Goal: Task Accomplishment & Management: Manage account settings

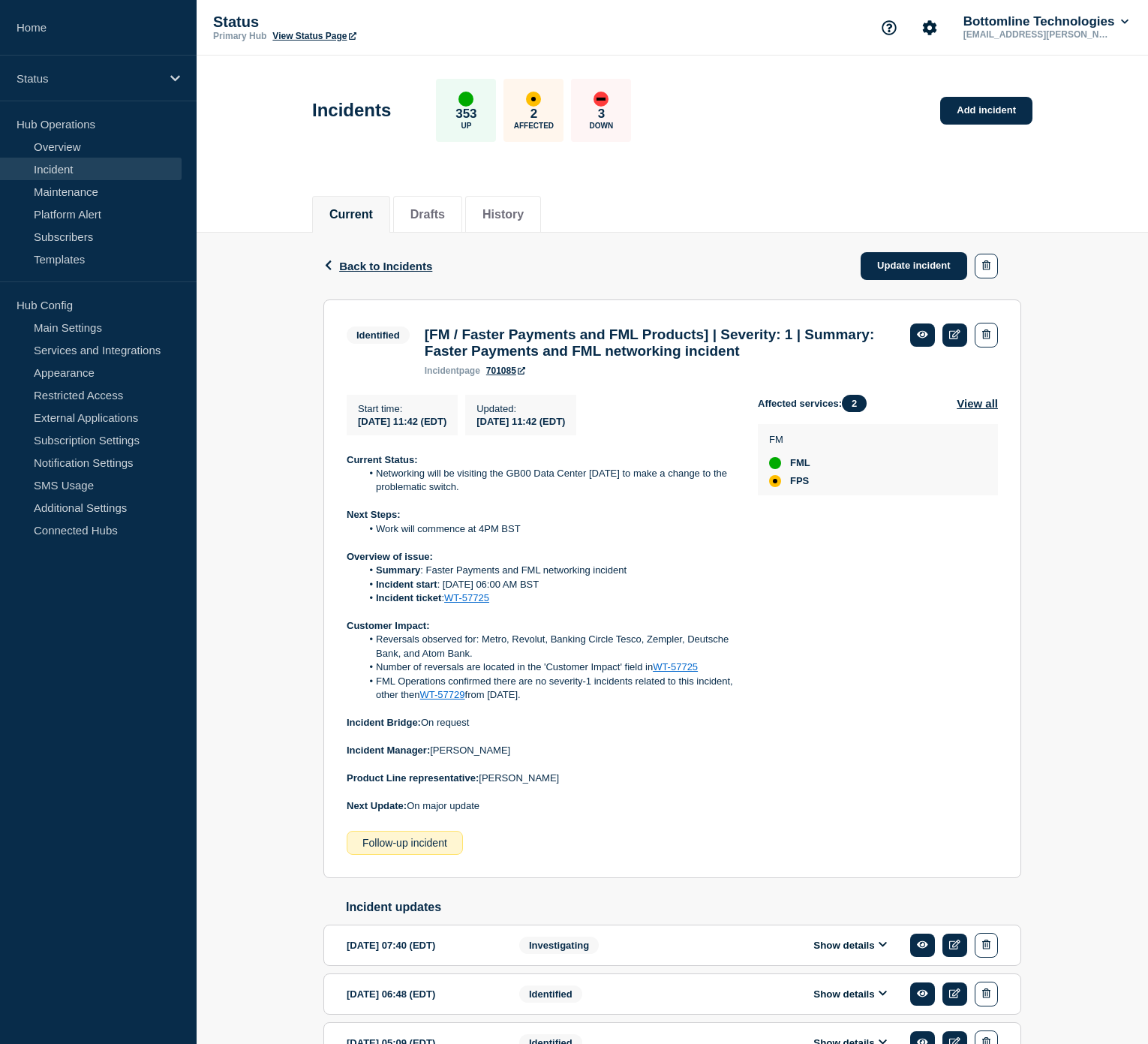
click at [124, 159] on link "Incident" at bounding box center [90, 169] width 181 height 23
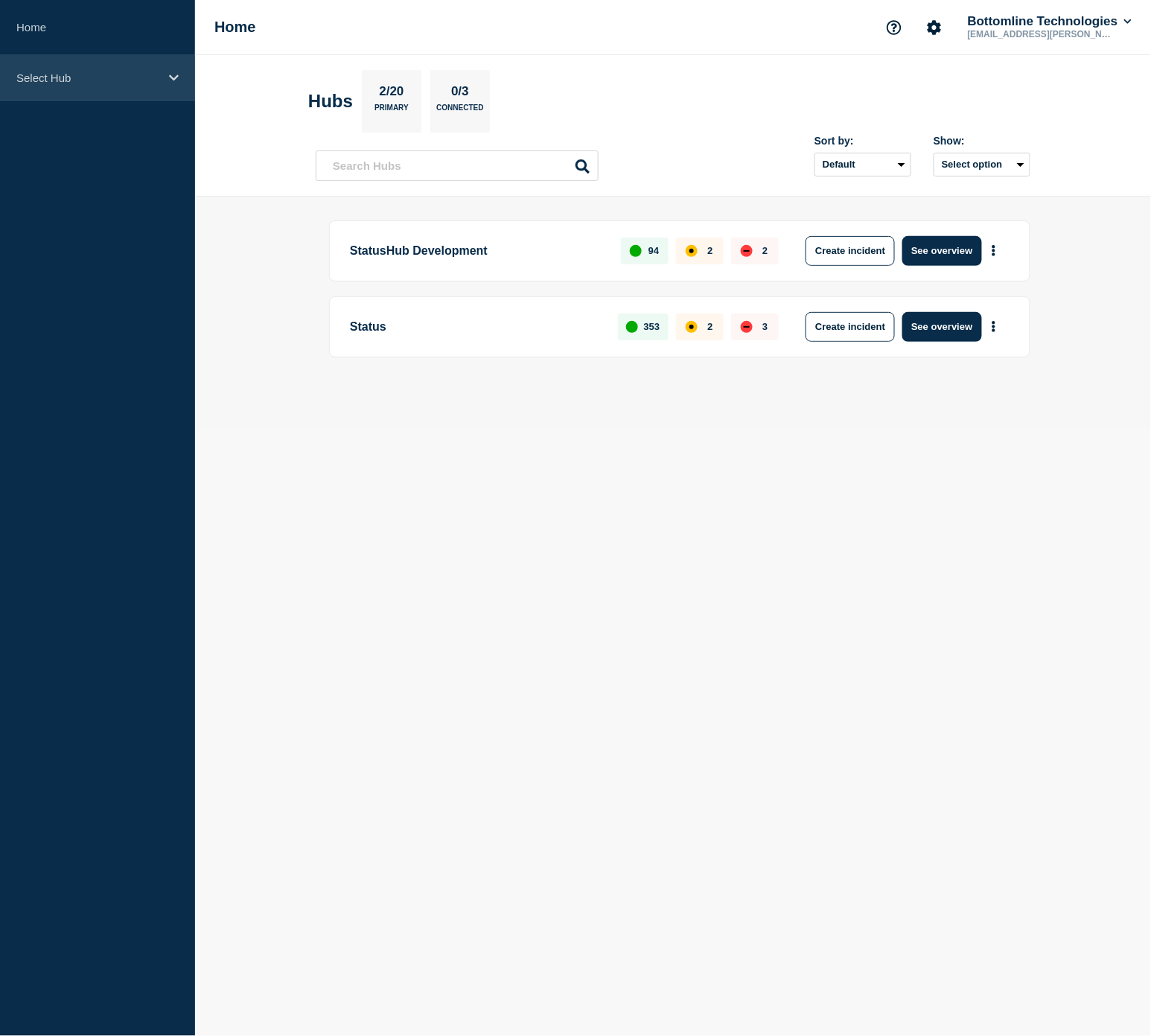
drag, startPoint x: 114, startPoint y: 82, endPoint x: 101, endPoint y: 91, distance: 15.8
click at [108, 77] on p "Select Hub" at bounding box center [87, 78] width 143 height 13
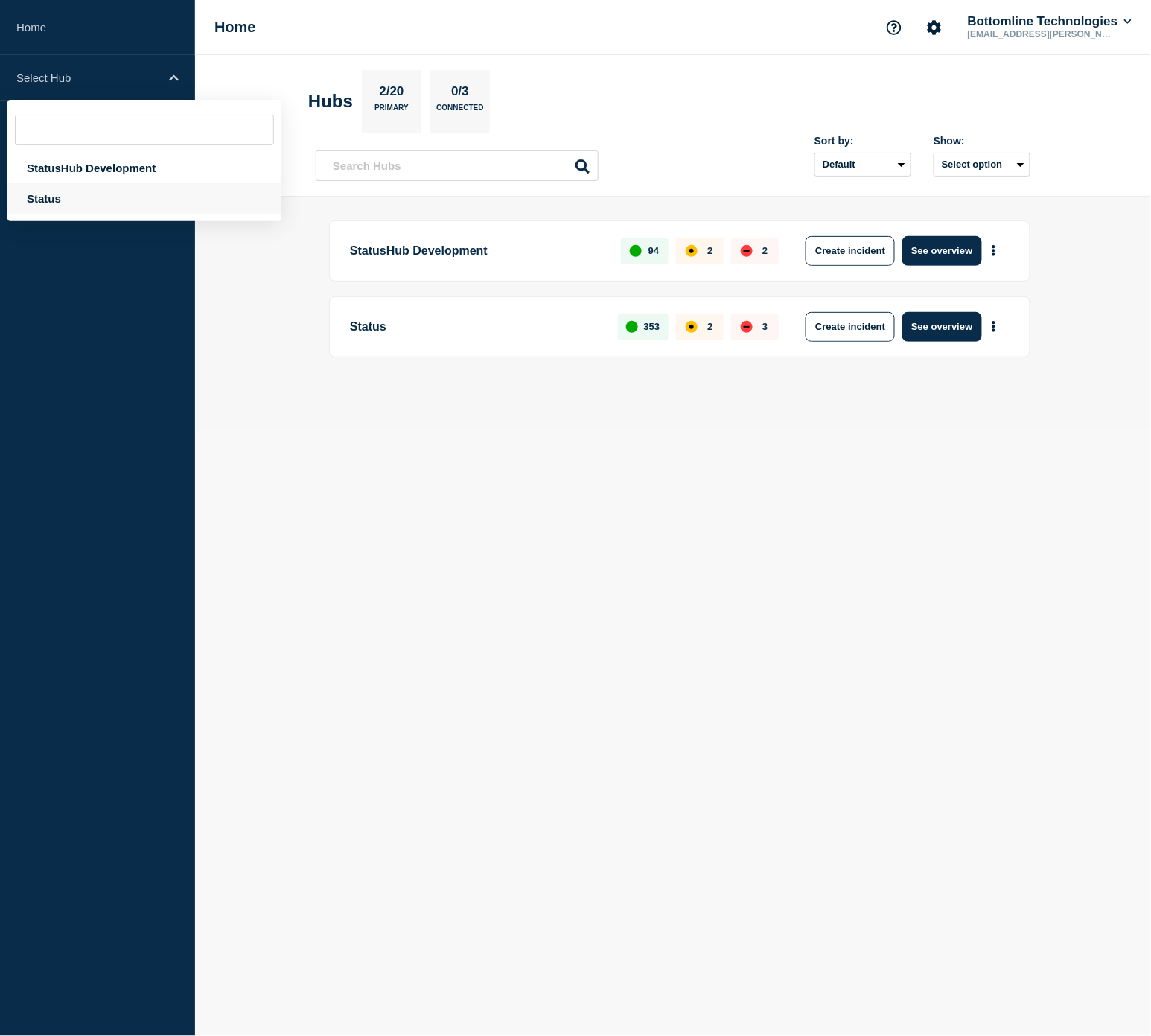
click at [82, 183] on div "Status" at bounding box center [144, 198] width 274 height 30
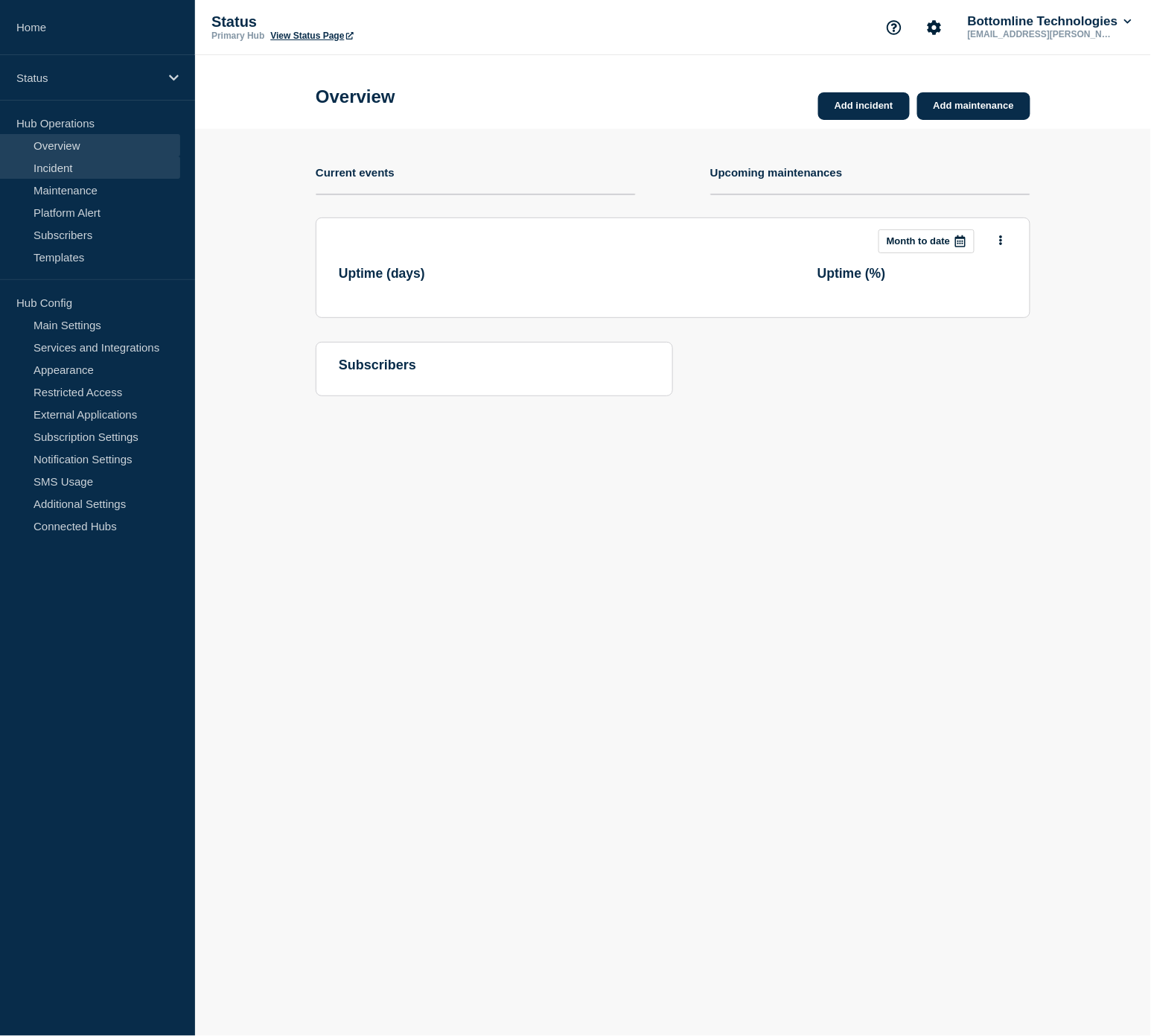
click at [79, 159] on link "Incident" at bounding box center [90, 168] width 180 height 22
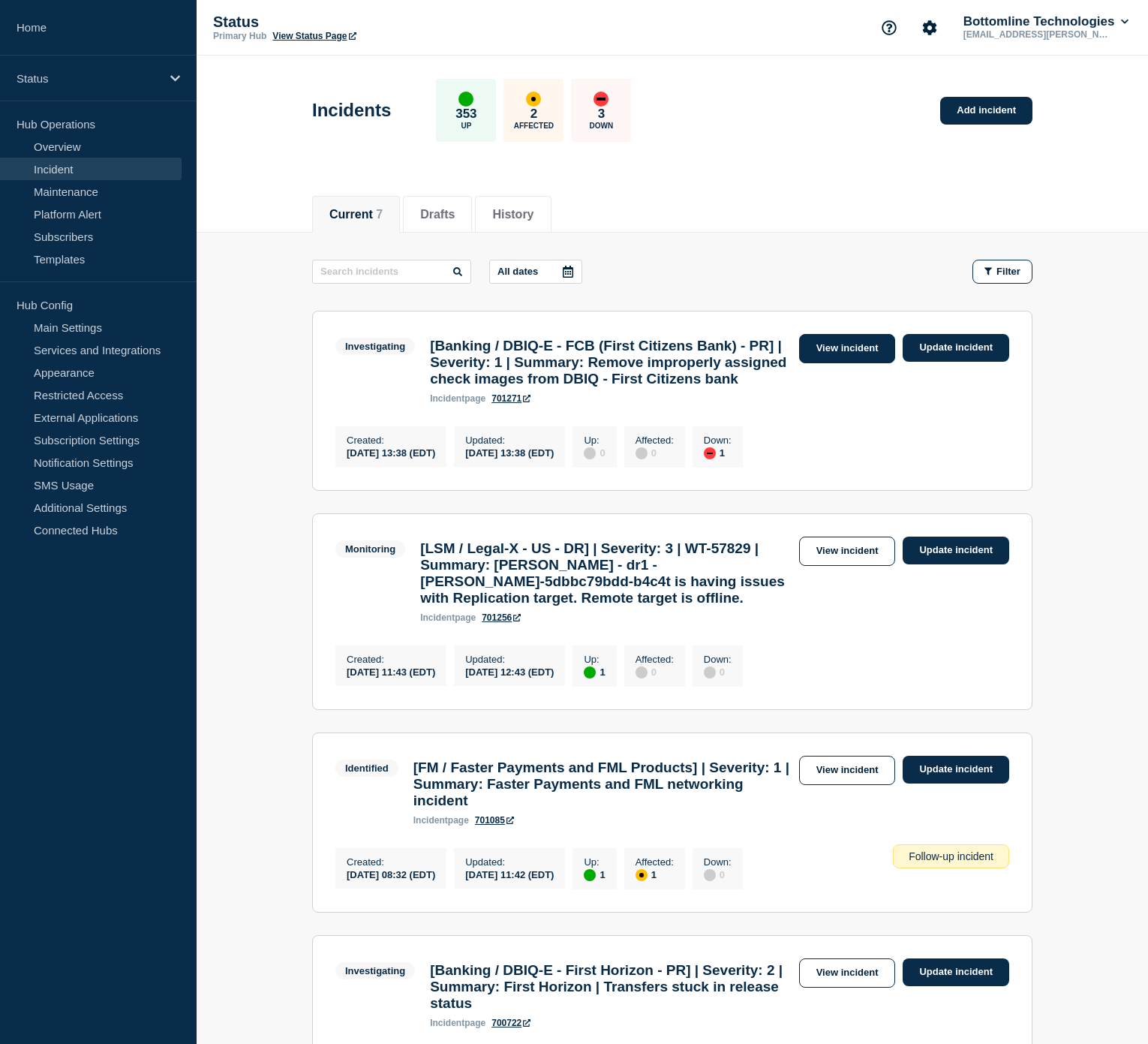
click at [835, 354] on link "View incident" at bounding box center [848, 348] width 97 height 29
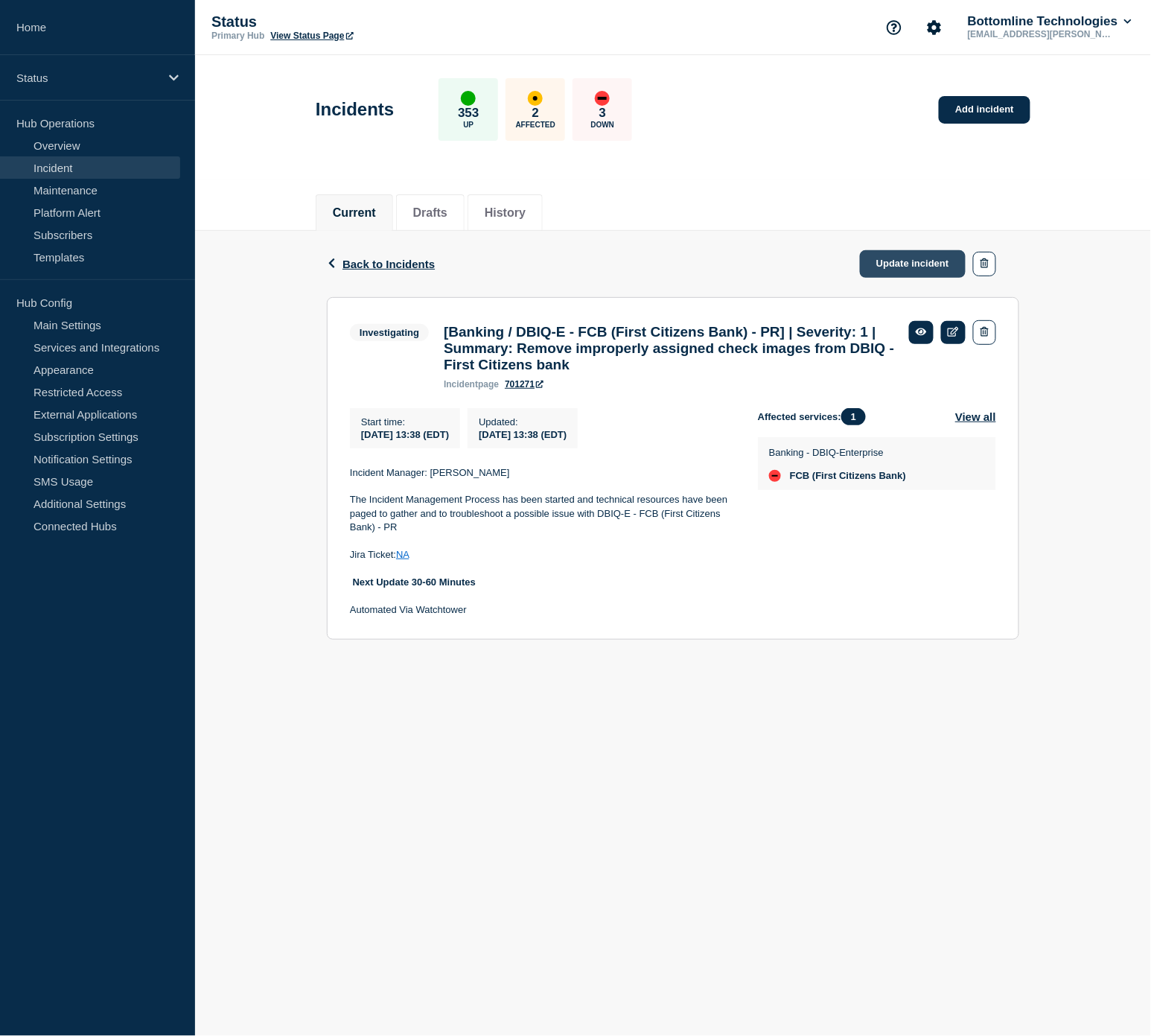
click at [899, 257] on link "Update incident" at bounding box center [913, 264] width 106 height 27
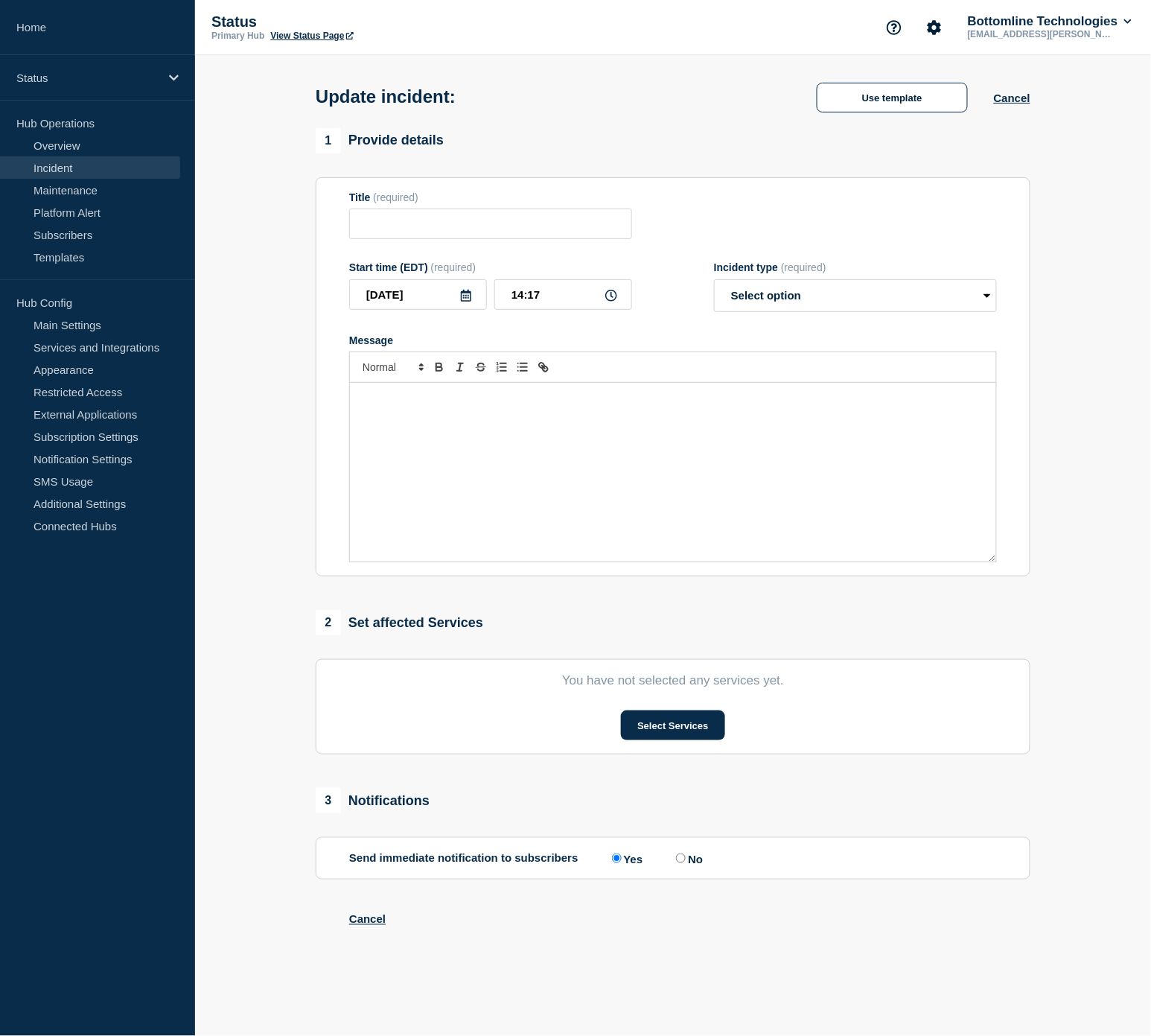
type input "[Banking / DBIQ-E - FCB (First Citizens Bank) - PR] | Severity: 1 | Summary: Re…"
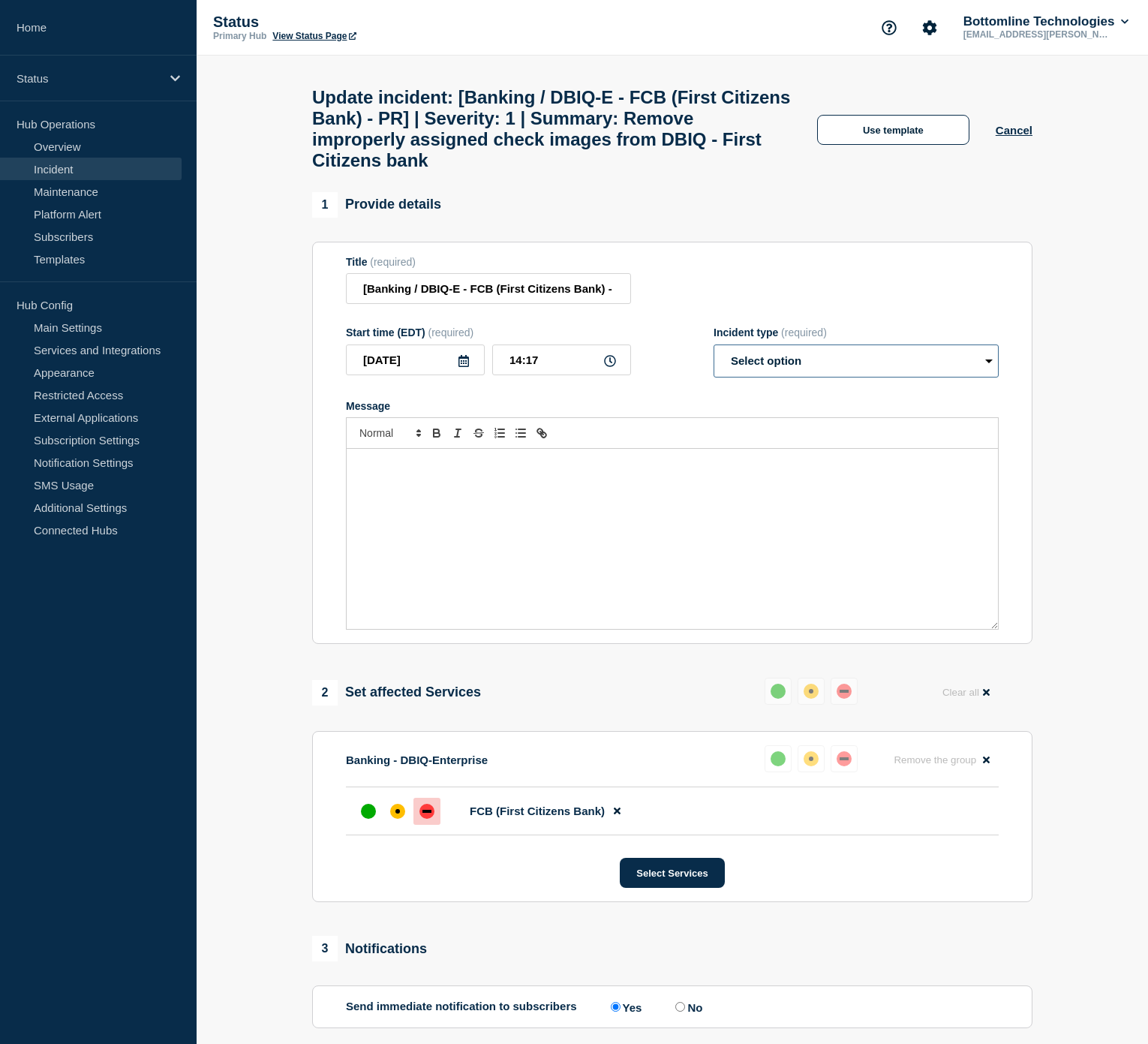
click at [798, 377] on select "Select option Investigating Identified Monitoring Resolved" at bounding box center [856, 361] width 285 height 33
select select "identified"
click at [714, 362] on select "Select option Investigating Identified Monitoring Resolved" at bounding box center [856, 361] width 285 height 33
click at [505, 490] on div "Message" at bounding box center [672, 539] width 651 height 180
click at [910, 129] on button "Use template" at bounding box center [893, 130] width 152 height 30
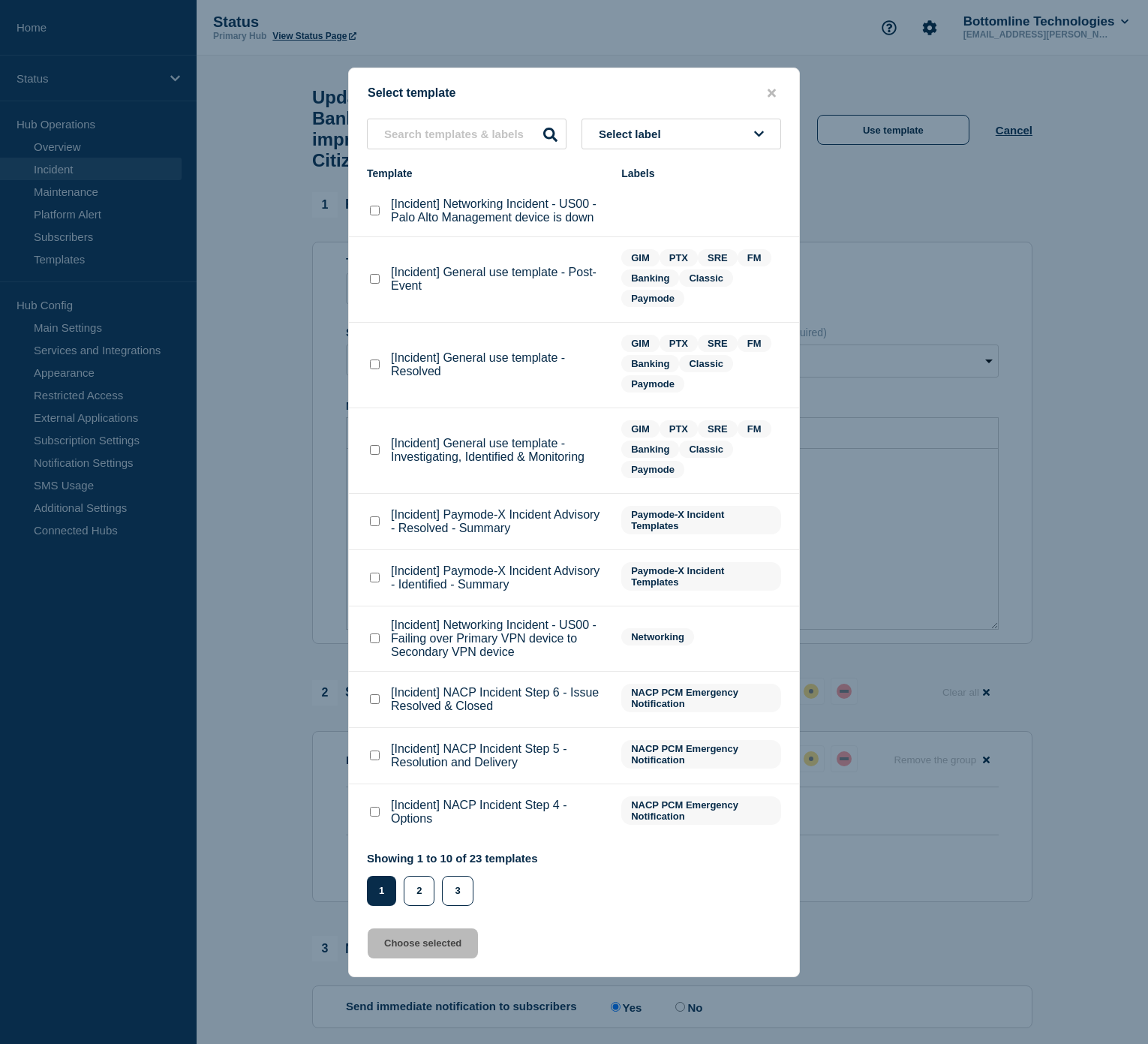
click at [378, 452] on checkbox"] "[Incident] General use template - Investigating, Identified & Monitoring checkb…" at bounding box center [375, 450] width 10 height 10
checkbox checkbox"] "true"
click at [453, 949] on button "Choose selected" at bounding box center [422, 942] width 110 height 30
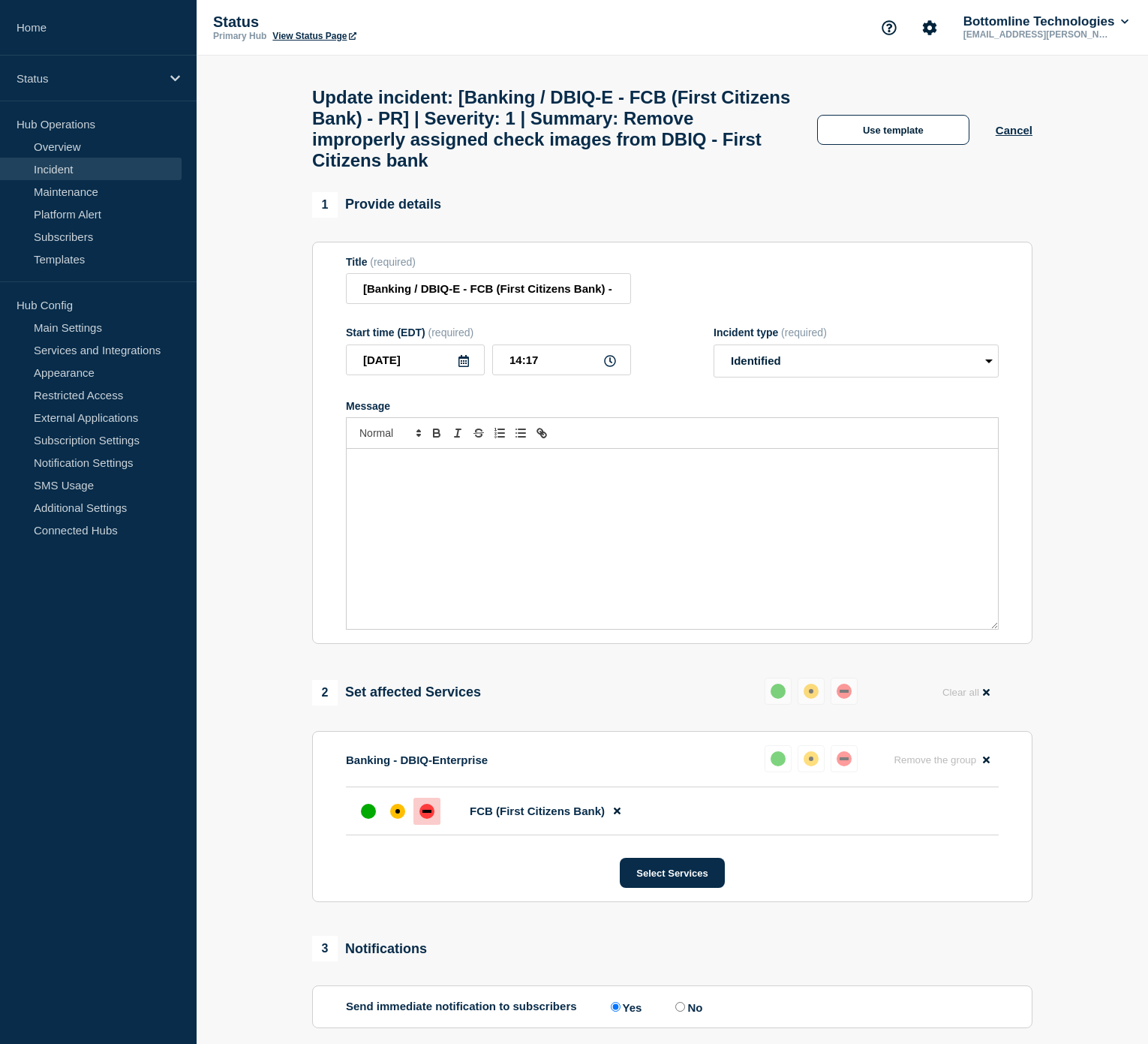
select select "investigating"
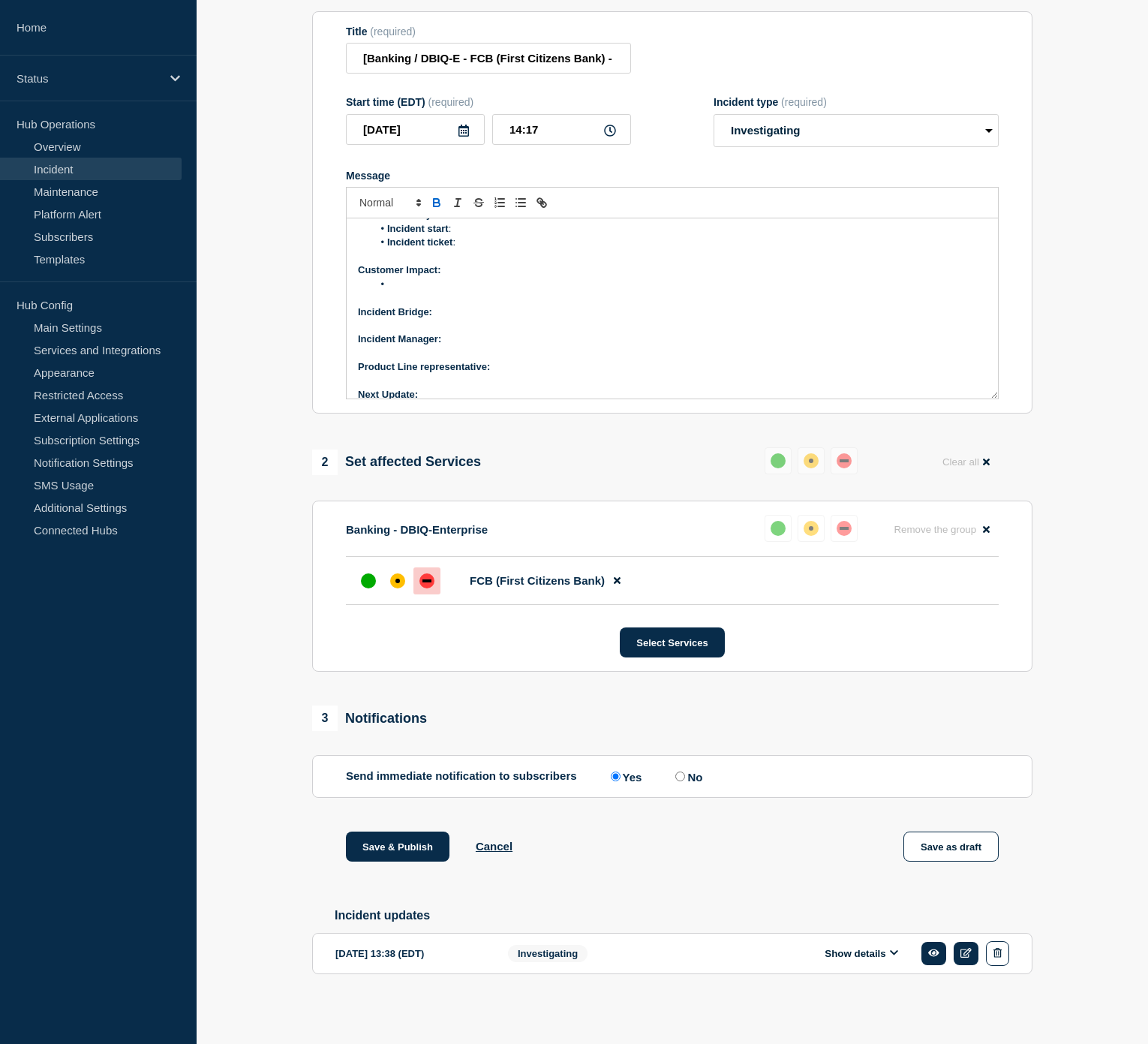
scroll to position [128, 0]
click at [475, 376] on p "Next Update:" at bounding box center [672, 383] width 628 height 14
drag, startPoint x: 495, startPoint y: 374, endPoint x: 662, endPoint y: 336, distance: 171.3
click at [662, 336] on p "Message" at bounding box center [672, 341] width 628 height 14
click at [483, 377] on strong "Next Update: Once script is ran this evening" at bounding box center [460, 383] width 205 height 11
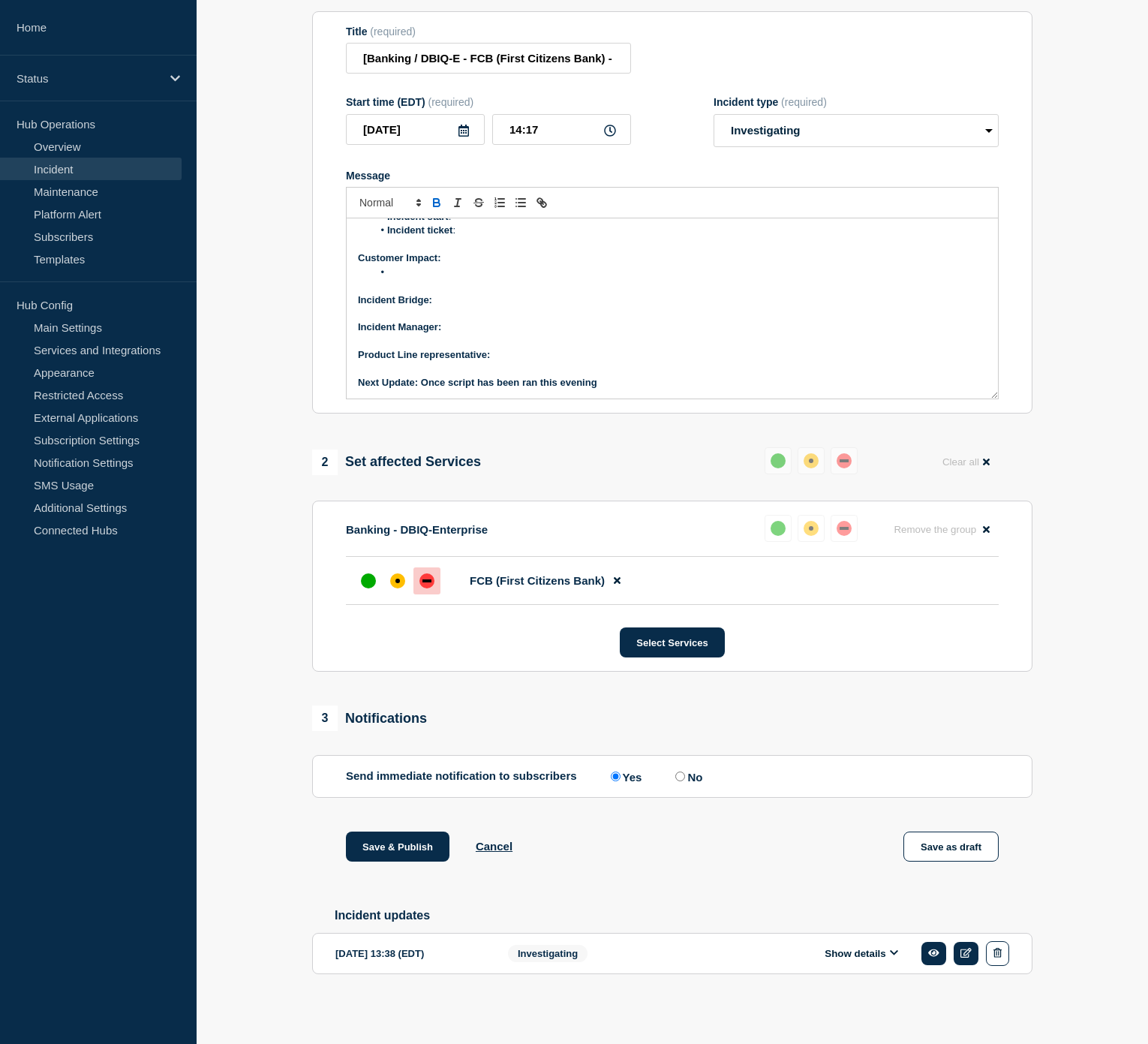
drag, startPoint x: 608, startPoint y: 379, endPoint x: 433, endPoint y: 334, distance: 180.7
click at [430, 351] on div "Current Status: Next Steps: Overview of issue: Summary : Incident start : Incid…" at bounding box center [672, 309] width 651 height 180
click at [566, 327] on p "Incident Manager:" at bounding box center [672, 327] width 628 height 14
drag, startPoint x: 607, startPoint y: 372, endPoint x: 422, endPoint y: 371, distance: 185.0
click at [422, 379] on p "Next Update: Once script has been ran this evening" at bounding box center [672, 383] width 628 height 14
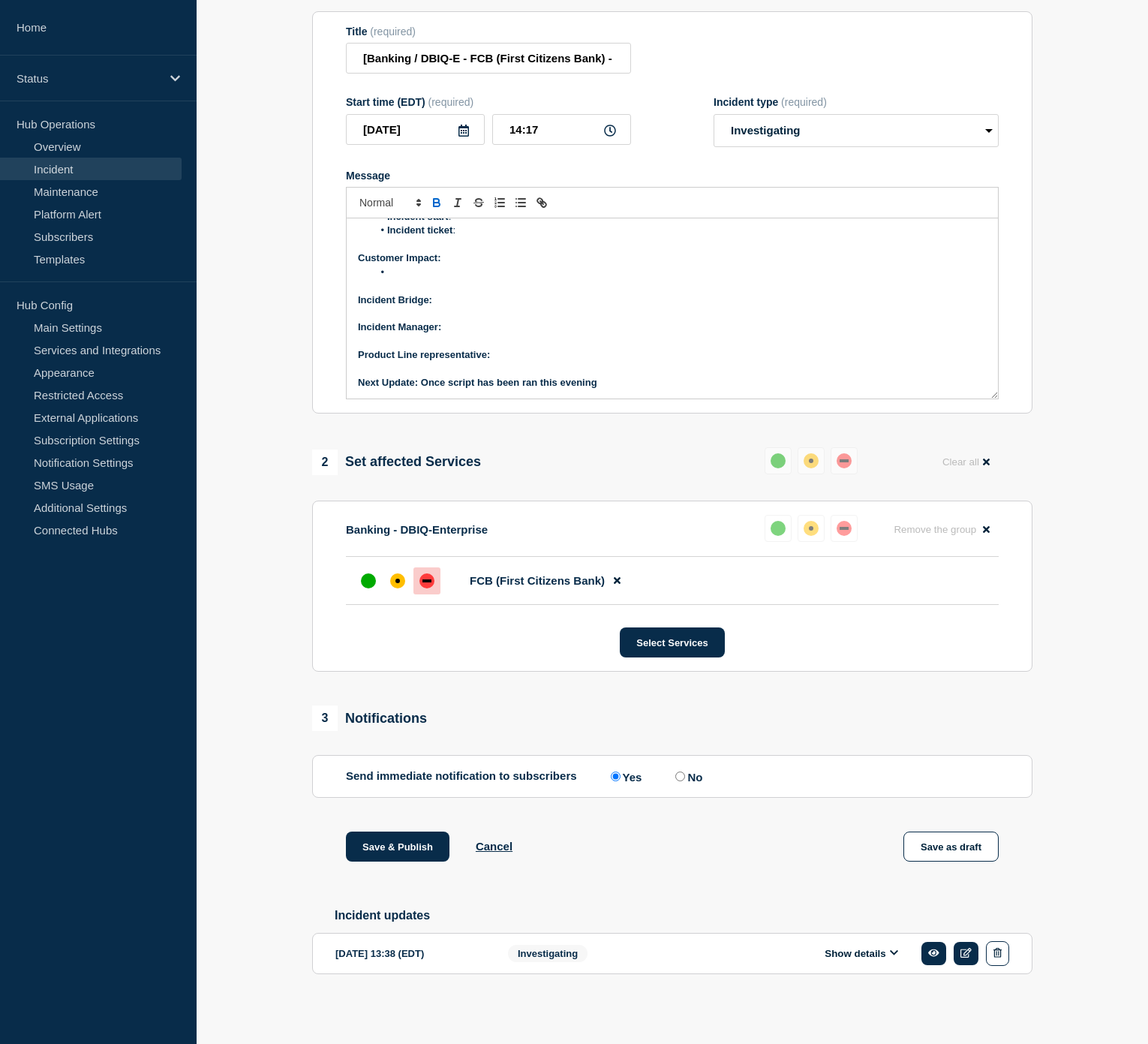
click at [438, 198] on icon "Toggle bold text" at bounding box center [437, 202] width 14 height 14
click at [522, 342] on p "Message" at bounding box center [672, 341] width 628 height 14
click at [516, 348] on p "Product Line representative:" at bounding box center [672, 354] width 628 height 14
drag, startPoint x: 574, startPoint y: 344, endPoint x: 495, endPoint y: 348, distance: 79.1
click at [495, 348] on p "Product Line representative: Brian McAllister" at bounding box center [672, 354] width 628 height 14
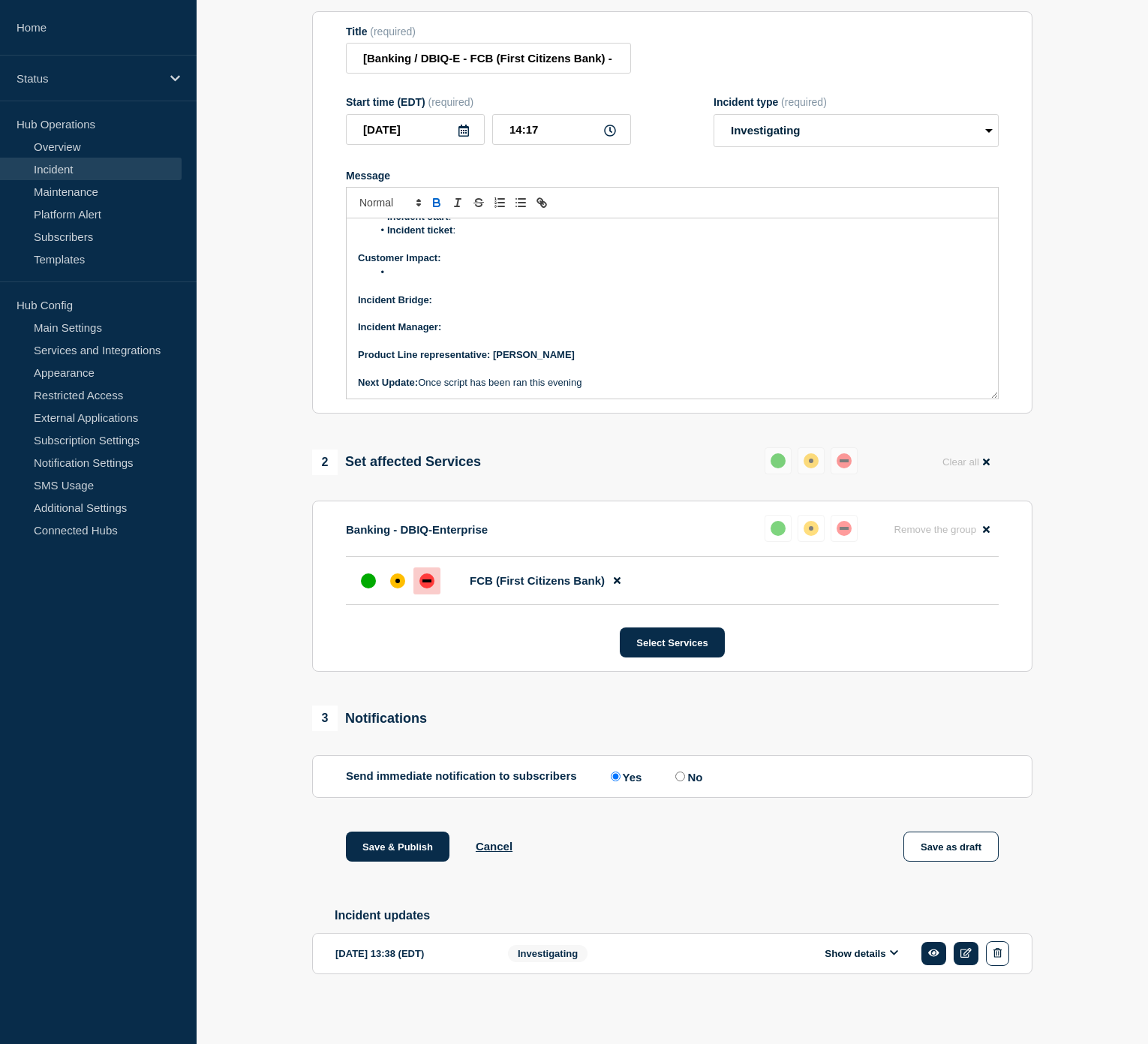
click at [437, 196] on icon "Toggle bold text" at bounding box center [437, 202] width 14 height 14
click at [481, 323] on p "Incident Manager:" at bounding box center [672, 327] width 628 height 14
drag, startPoint x: 514, startPoint y: 323, endPoint x: 441, endPoint y: 325, distance: 73.0
click at [441, 325] on p "Incident Manager: Zoey Lovejoy" at bounding box center [672, 327] width 628 height 14
click at [433, 196] on icon "Toggle bold text" at bounding box center [437, 202] width 14 height 14
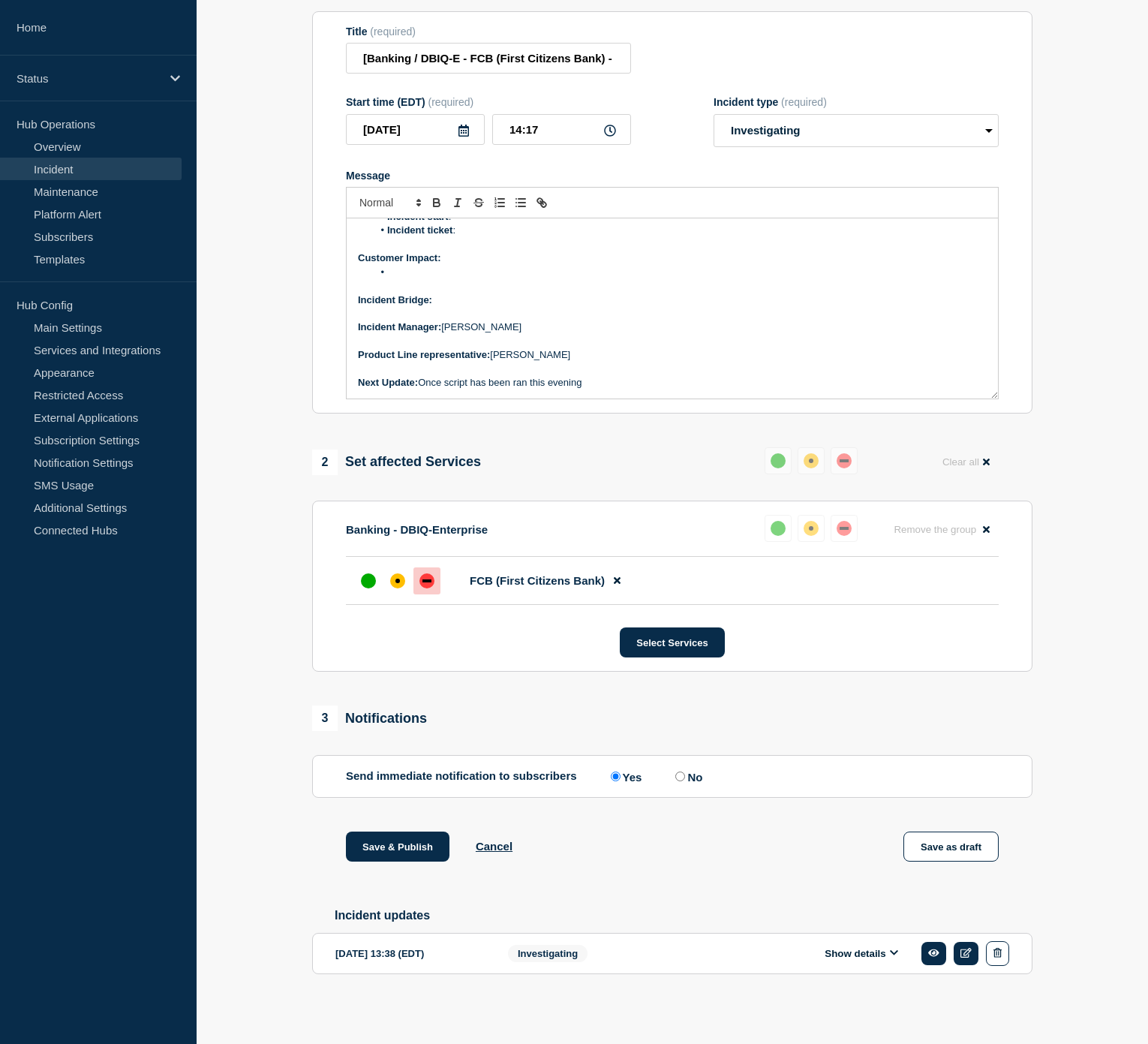
click at [446, 296] on p "Incident Bridge:" at bounding box center [672, 300] width 628 height 14
drag, startPoint x: 504, startPoint y: 296, endPoint x: 436, endPoint y: 295, distance: 68.0
click at [437, 295] on p "Incident Bridge: Upon request" at bounding box center [672, 300] width 628 height 14
drag, startPoint x: 511, startPoint y: 295, endPoint x: 435, endPoint y: 293, distance: 76.0
click at [435, 293] on p "Incident Bridge: Upon request" at bounding box center [672, 300] width 628 height 14
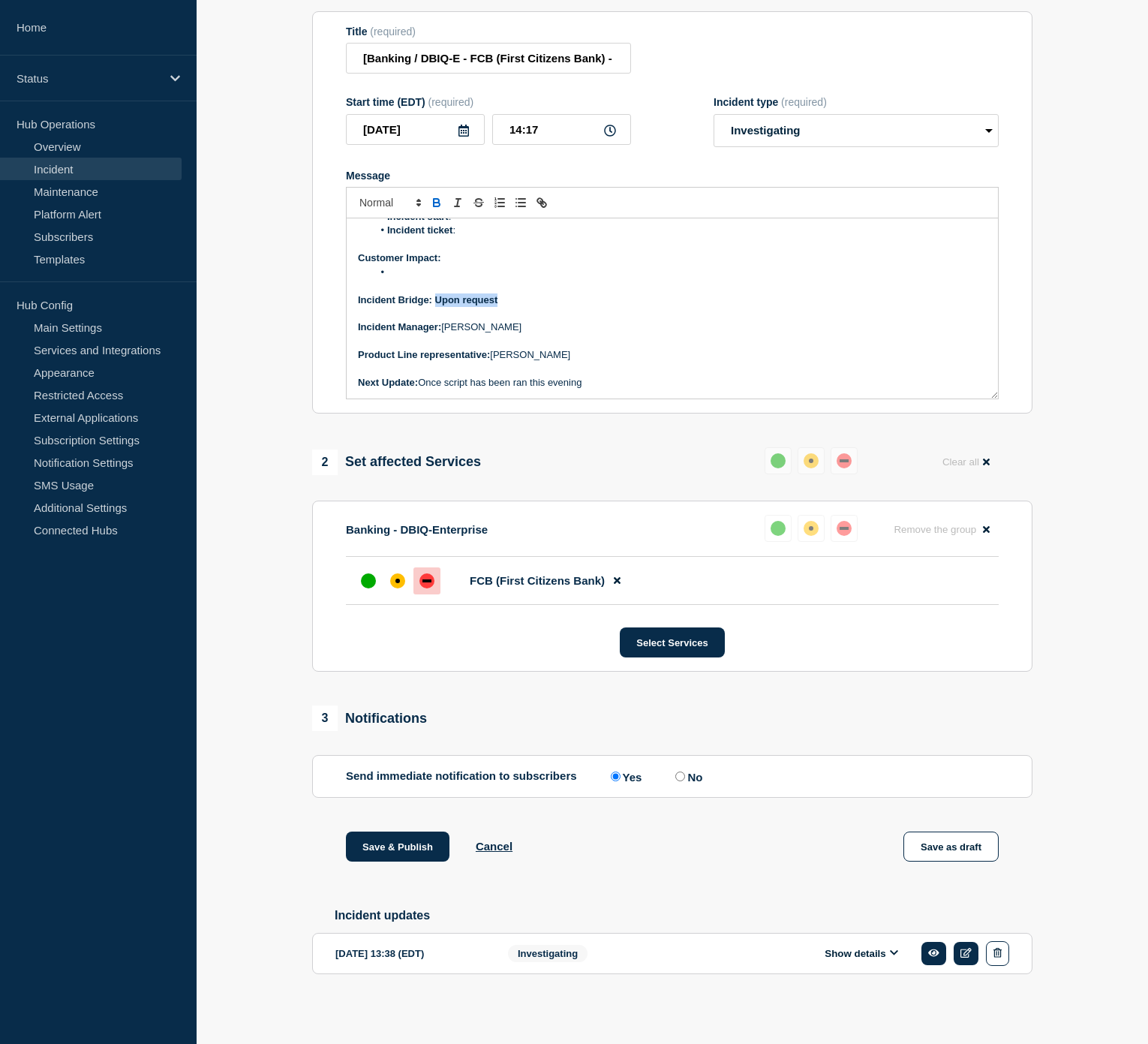
click at [435, 197] on icon "Toggle bold text" at bounding box center [437, 202] width 14 height 14
click at [421, 266] on li "Message" at bounding box center [680, 272] width 615 height 14
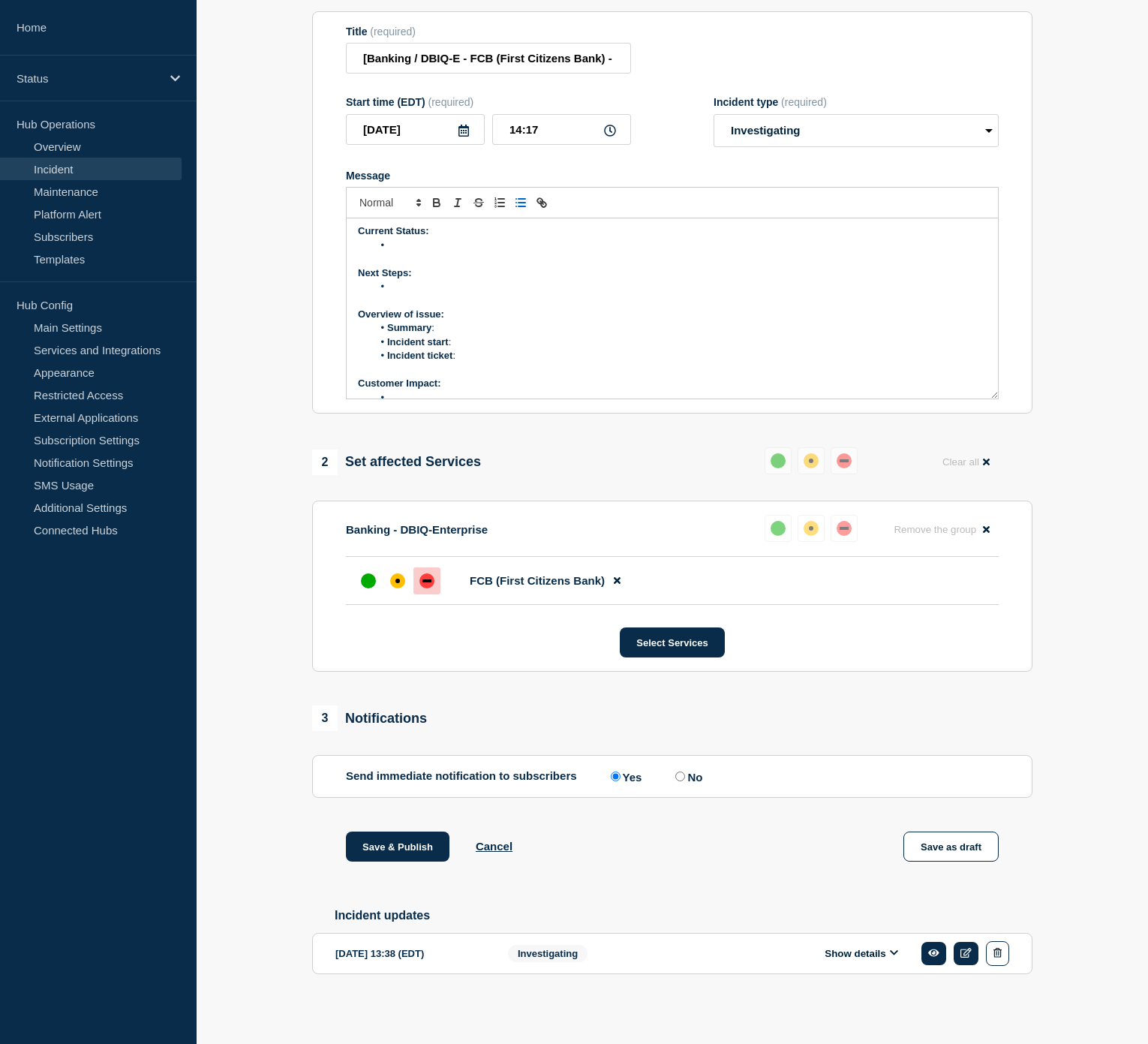
scroll to position [0, 0]
click at [464, 328] on li "Summary :" at bounding box center [680, 330] width 615 height 14
click at [465, 338] on li "Incident start :" at bounding box center [680, 345] width 615 height 14
click at [490, 343] on li "Incident start :" at bounding box center [680, 345] width 615 height 14
click at [478, 360] on li "Incident ticket :" at bounding box center [680, 358] width 615 height 14
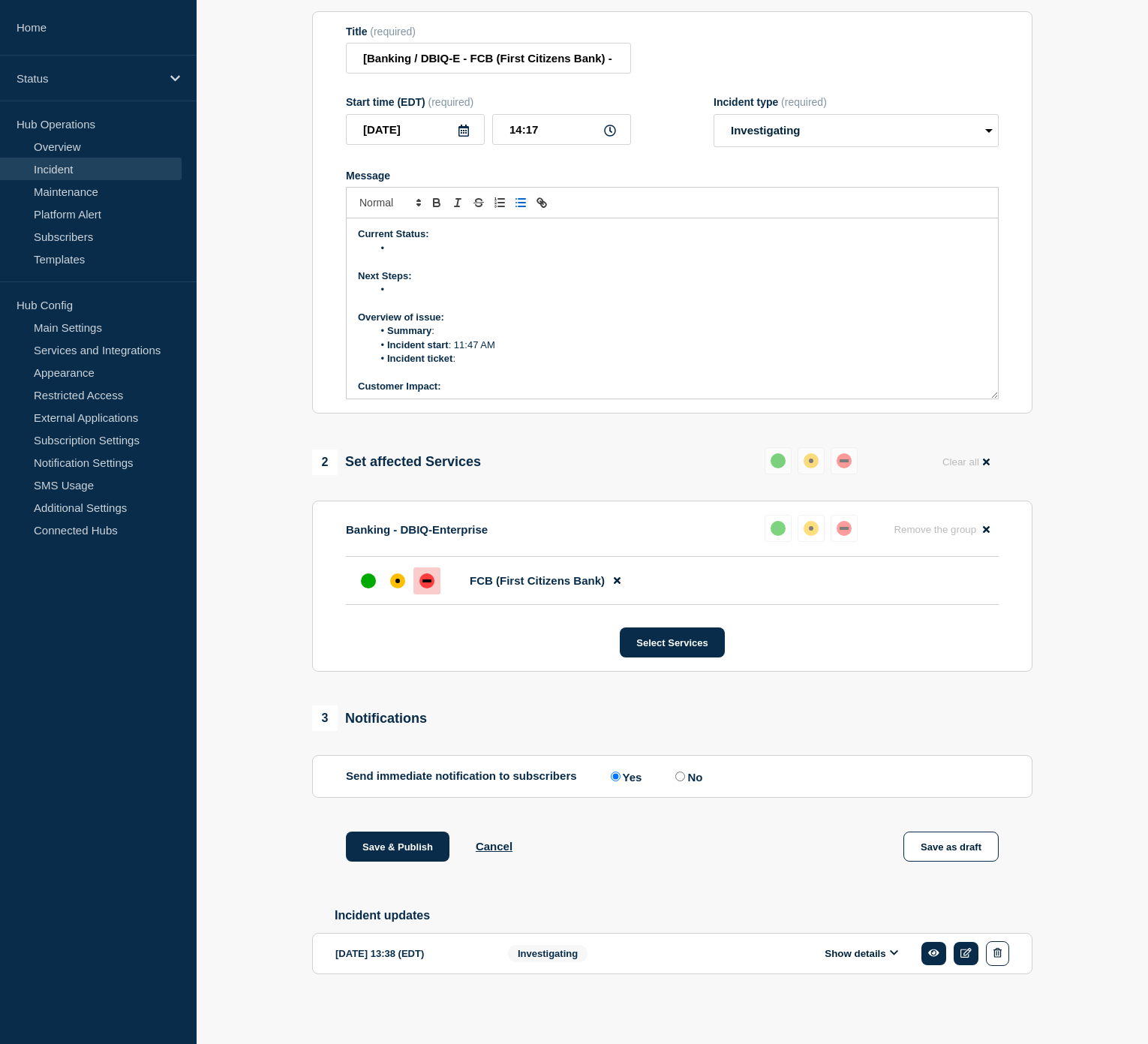
click at [496, 353] on li "Incident ticket :" at bounding box center [680, 358] width 615 height 14
drag, startPoint x: 516, startPoint y: 353, endPoint x: 461, endPoint y: 357, distance: 55.1
click at [461, 357] on li "Incident ticket : WT-57838" at bounding box center [680, 358] width 615 height 14
click at [542, 202] on icon "Toggle link" at bounding box center [541, 202] width 14 height 14
paste input "https://jira.bottomline.tech/browse/"
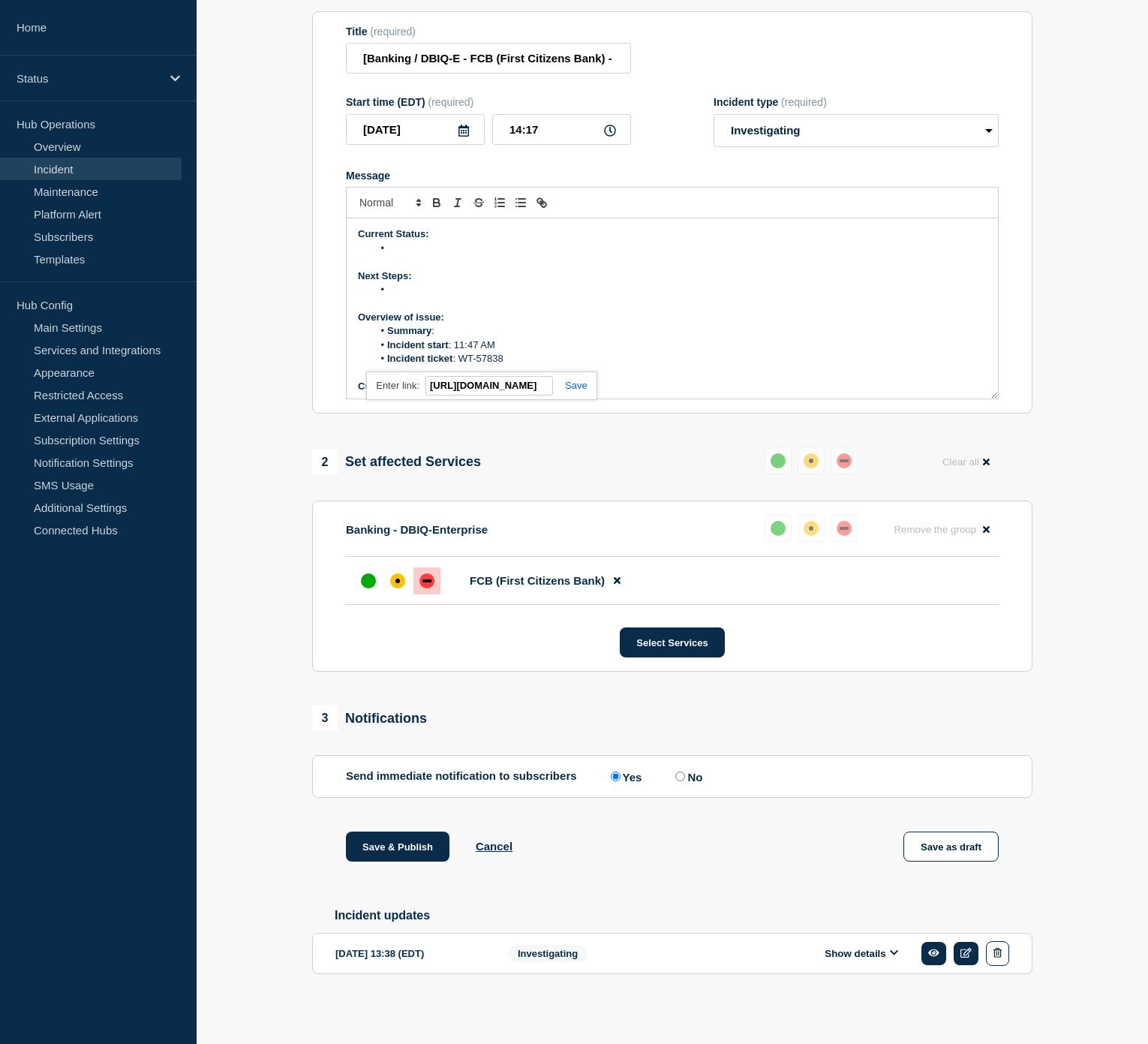
scroll to position [0, 88]
type input "https://jira.bottomline.tech/browse/WT-57838"
click at [576, 381] on link at bounding box center [570, 385] width 35 height 11
click at [512, 325] on li "Summary :" at bounding box center [680, 330] width 615 height 14
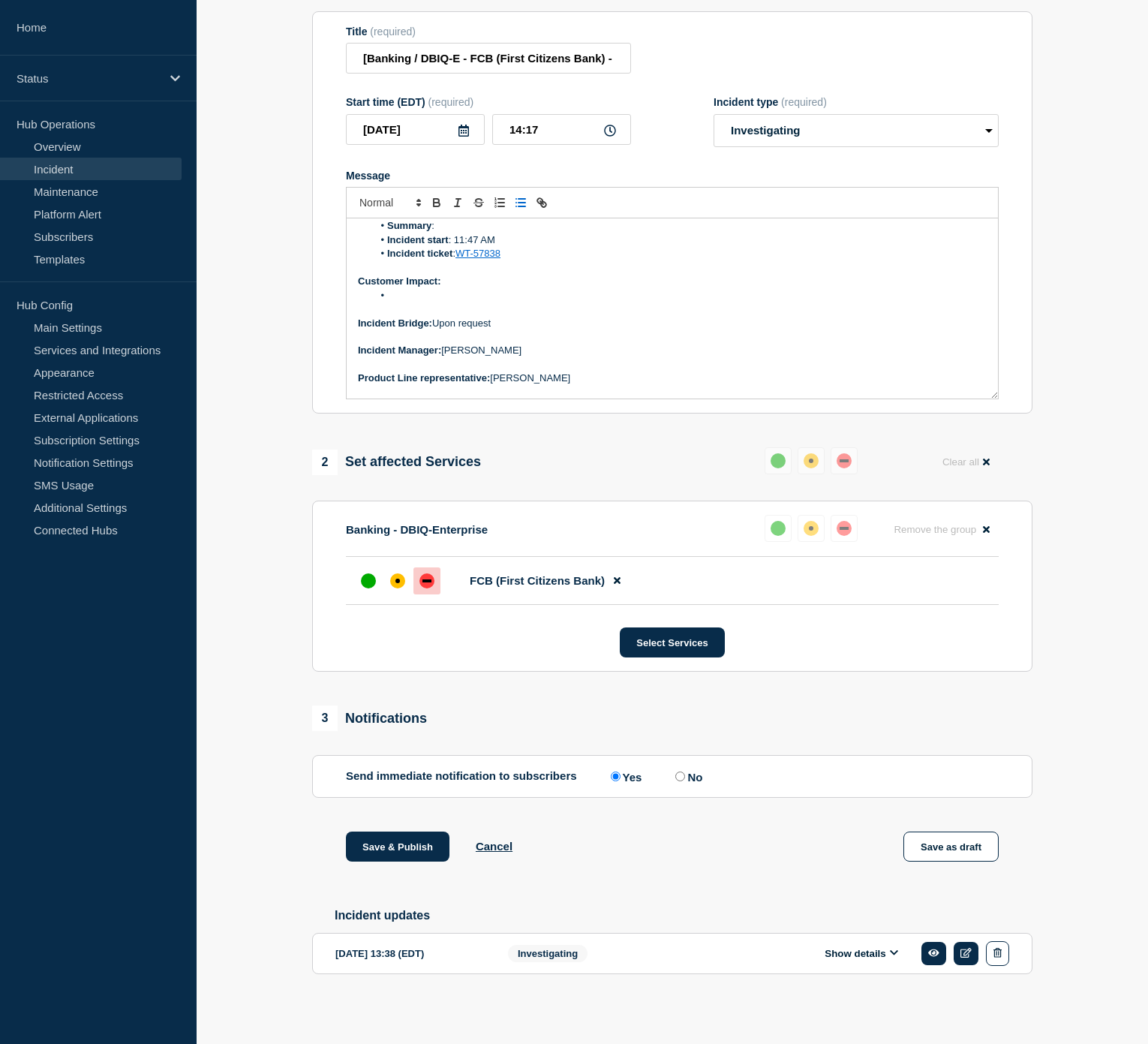
scroll to position [128, 0]
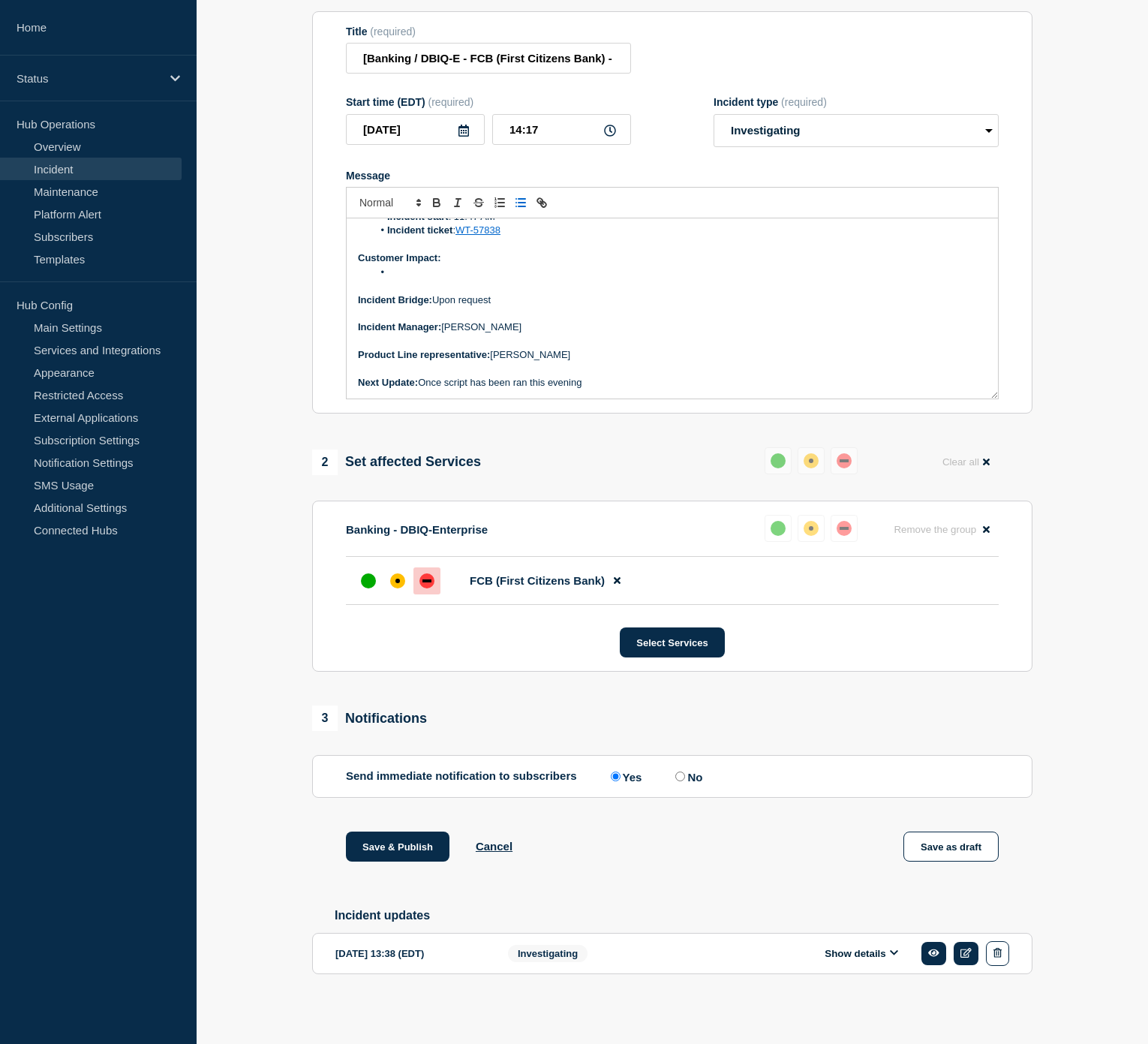
click at [447, 377] on p "Next Update: Once script has been ran this evening" at bounding box center [672, 383] width 628 height 14
click at [623, 377] on p "Next Update: Once the script has been run this evening" at bounding box center [672, 383] width 628 height 14
click at [436, 271] on li "Message" at bounding box center [680, 272] width 615 height 14
click at [454, 259] on p "Customer Impact:" at bounding box center [672, 258] width 628 height 14
click at [466, 270] on li "Message" at bounding box center [680, 272] width 615 height 14
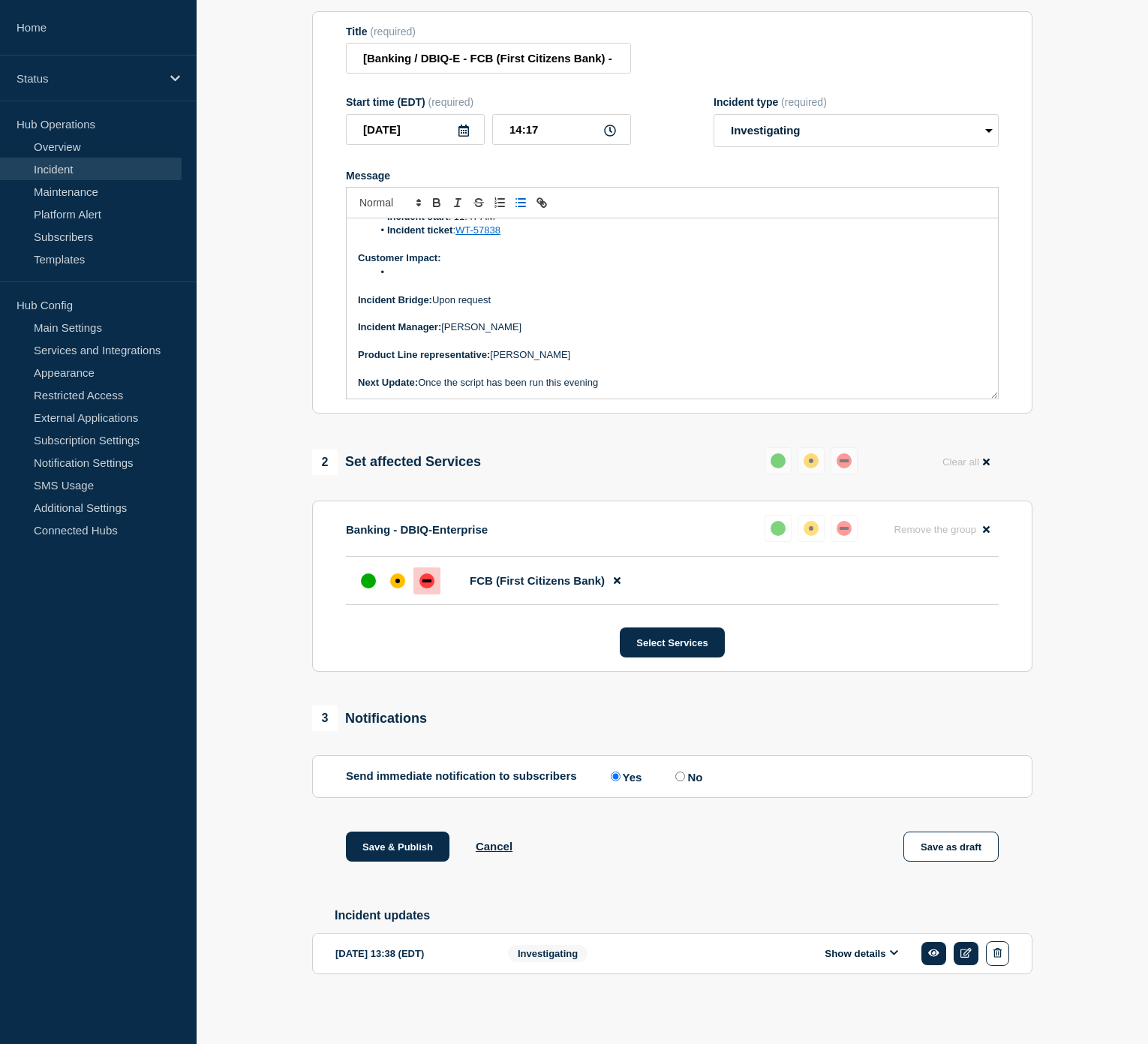
click at [462, 256] on p "Customer Impact:" at bounding box center [672, 258] width 628 height 14
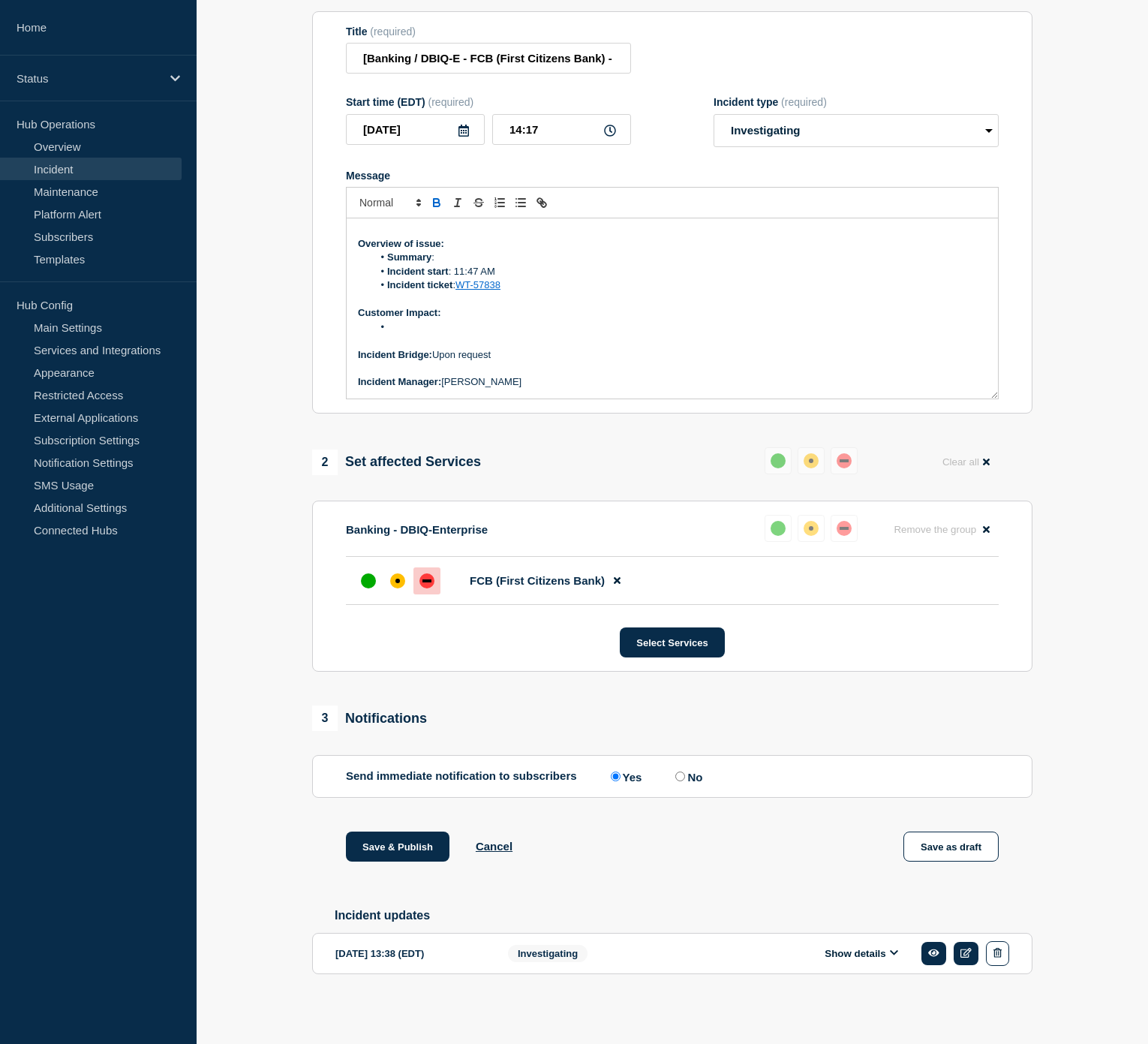
scroll to position [45, 0]
click at [423, 351] on li "Message" at bounding box center [680, 355] width 615 height 14
click at [448, 282] on li "Summary :" at bounding box center [680, 285] width 615 height 14
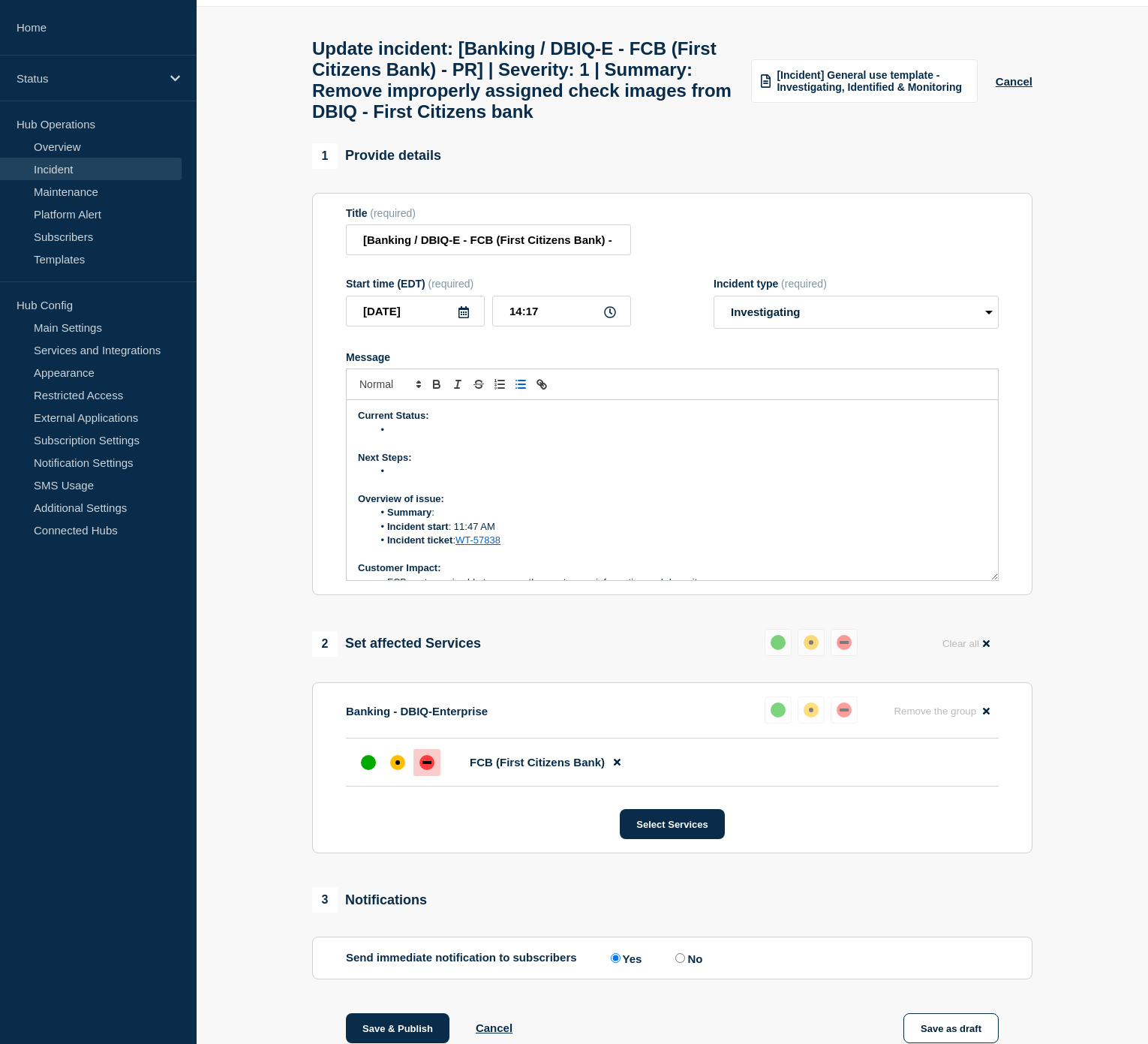
scroll to position [28, 0]
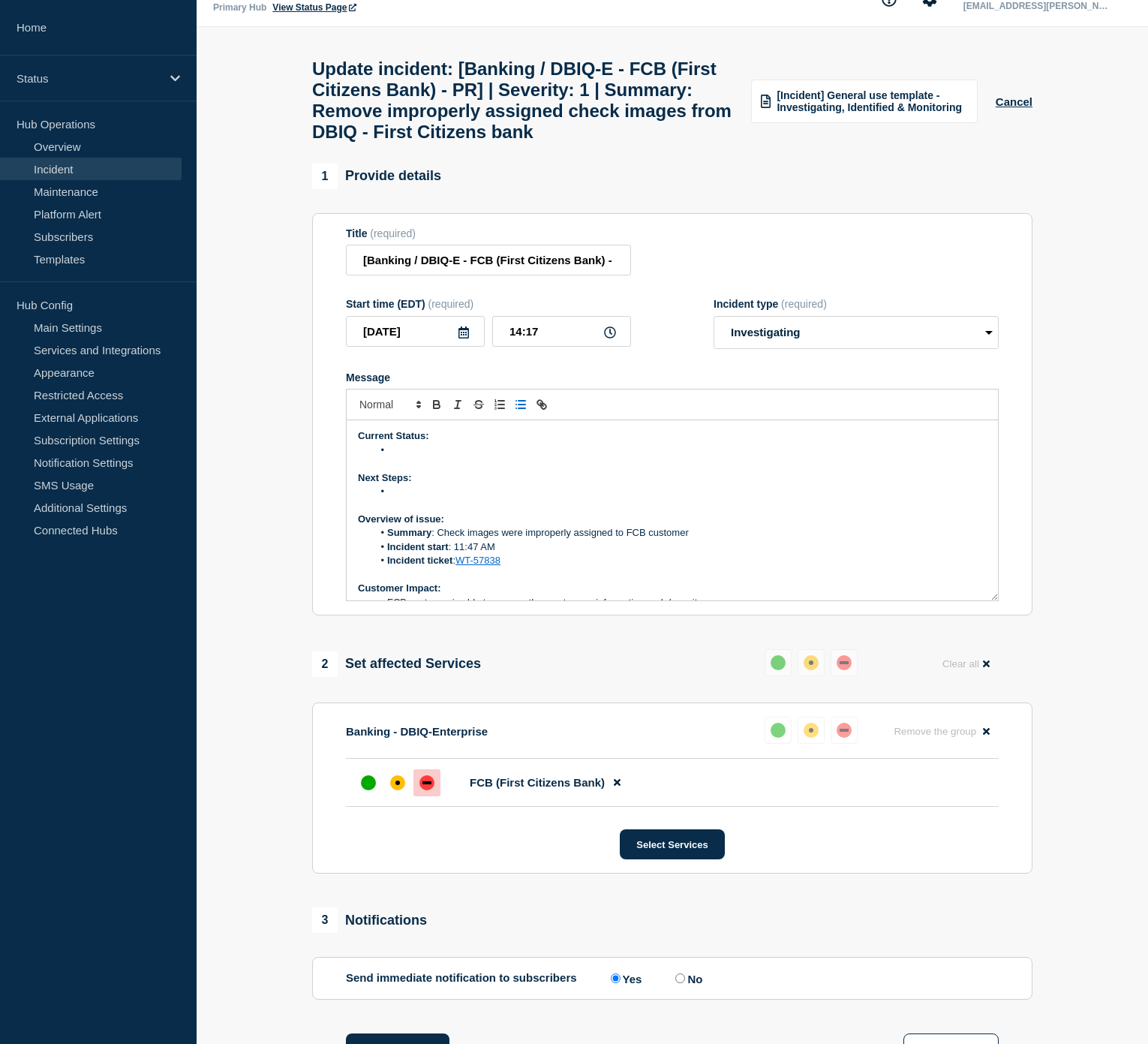
click at [431, 498] on li "Message" at bounding box center [680, 491] width 615 height 14
click at [873, 349] on select "Select option Investigating Identified Monitoring Resolved" at bounding box center [856, 332] width 285 height 33
select select "identified"
click at [714, 349] on select "Select option Investigating Identified Monitoring Resolved" at bounding box center [856, 332] width 285 height 33
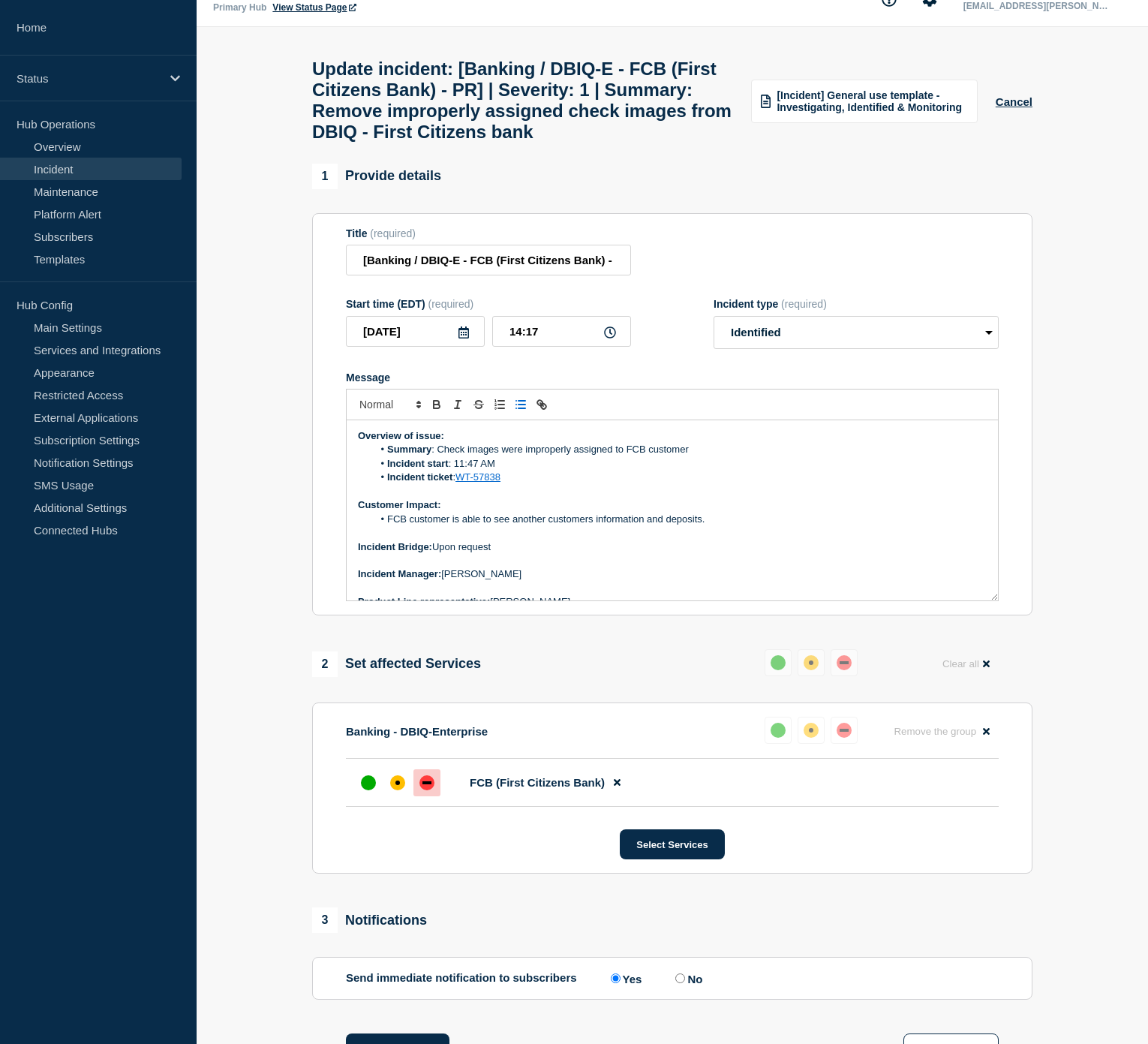
click at [387, 526] on li "FCB customer is able to see another customers information and deposits." at bounding box center [680, 519] width 615 height 14
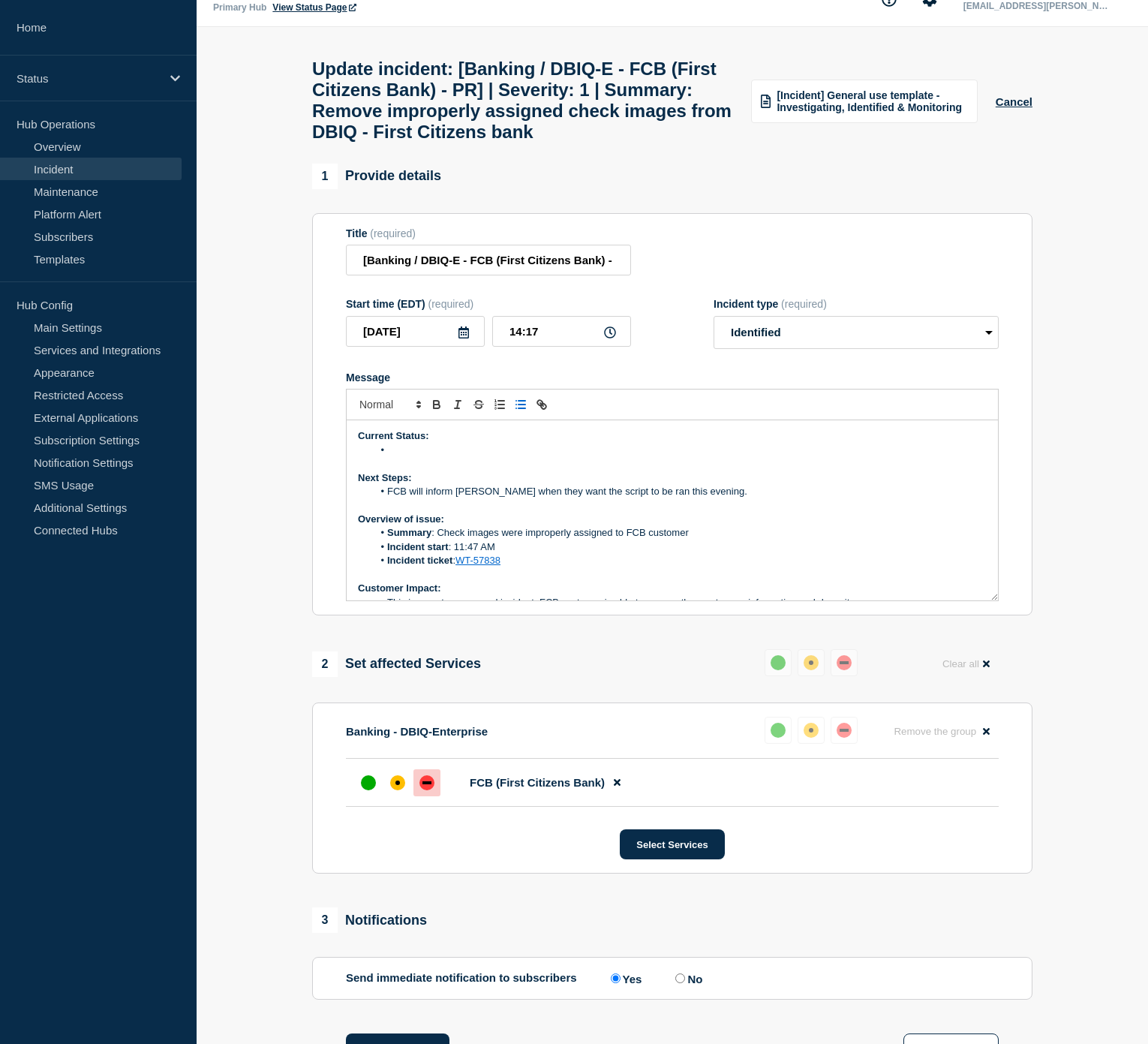
click at [412, 457] on li "Message" at bounding box center [680, 450] width 615 height 14
click at [806, 457] on li "Bottomline has prepared a script to remove the check images from the customer's…" at bounding box center [680, 450] width 615 height 14
click at [693, 457] on li "Bottomline has prepared a script to remove the check images from the customer's…" at bounding box center [680, 450] width 615 height 14
click at [843, 457] on li "Bottomline has prepared a script to remove the check images from the wrong cust…" at bounding box center [680, 450] width 615 height 14
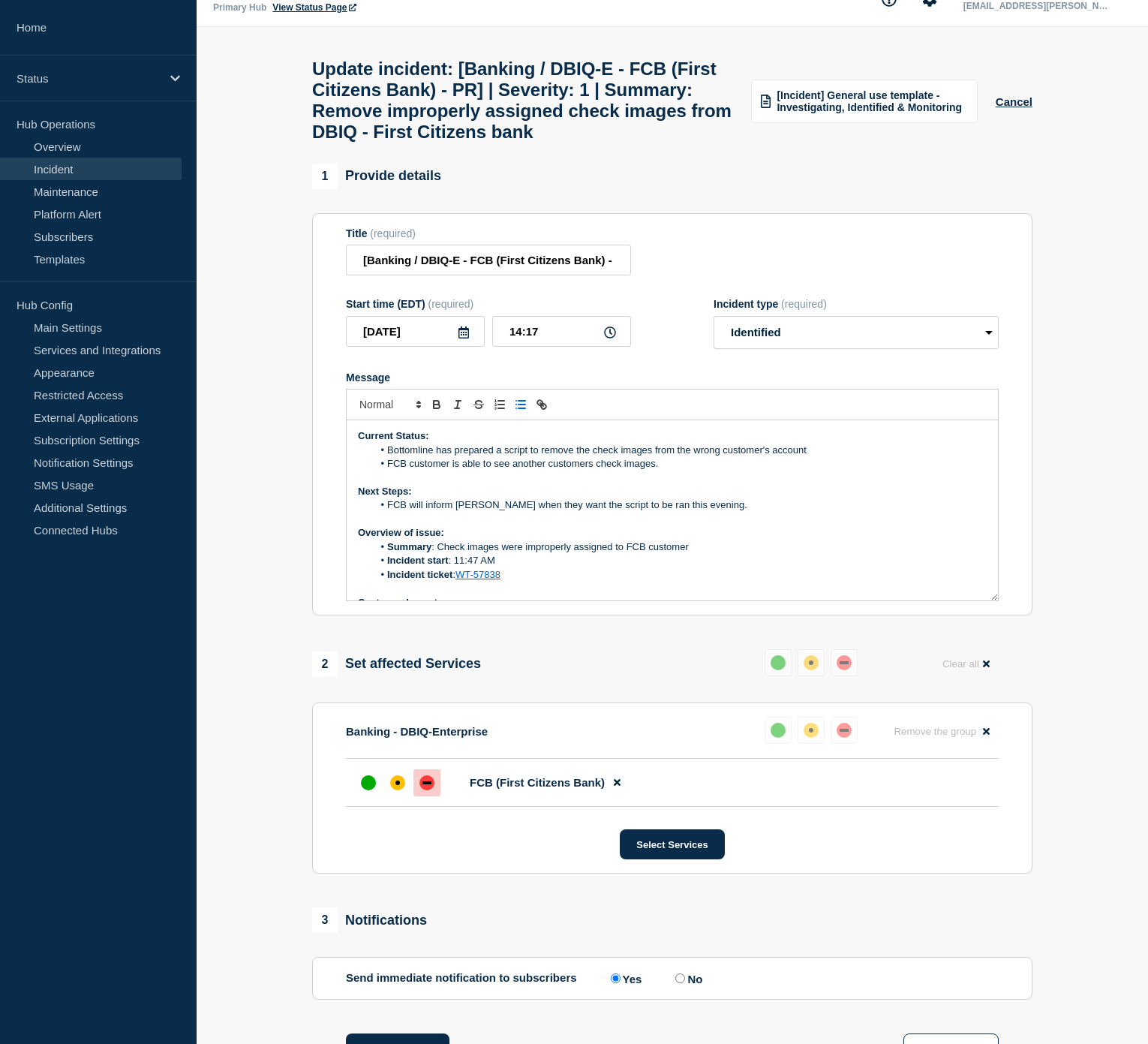
click at [824, 457] on li "Bottomline has prepared a script to remove the check images from the wrong cust…" at bounding box center [680, 450] width 615 height 14
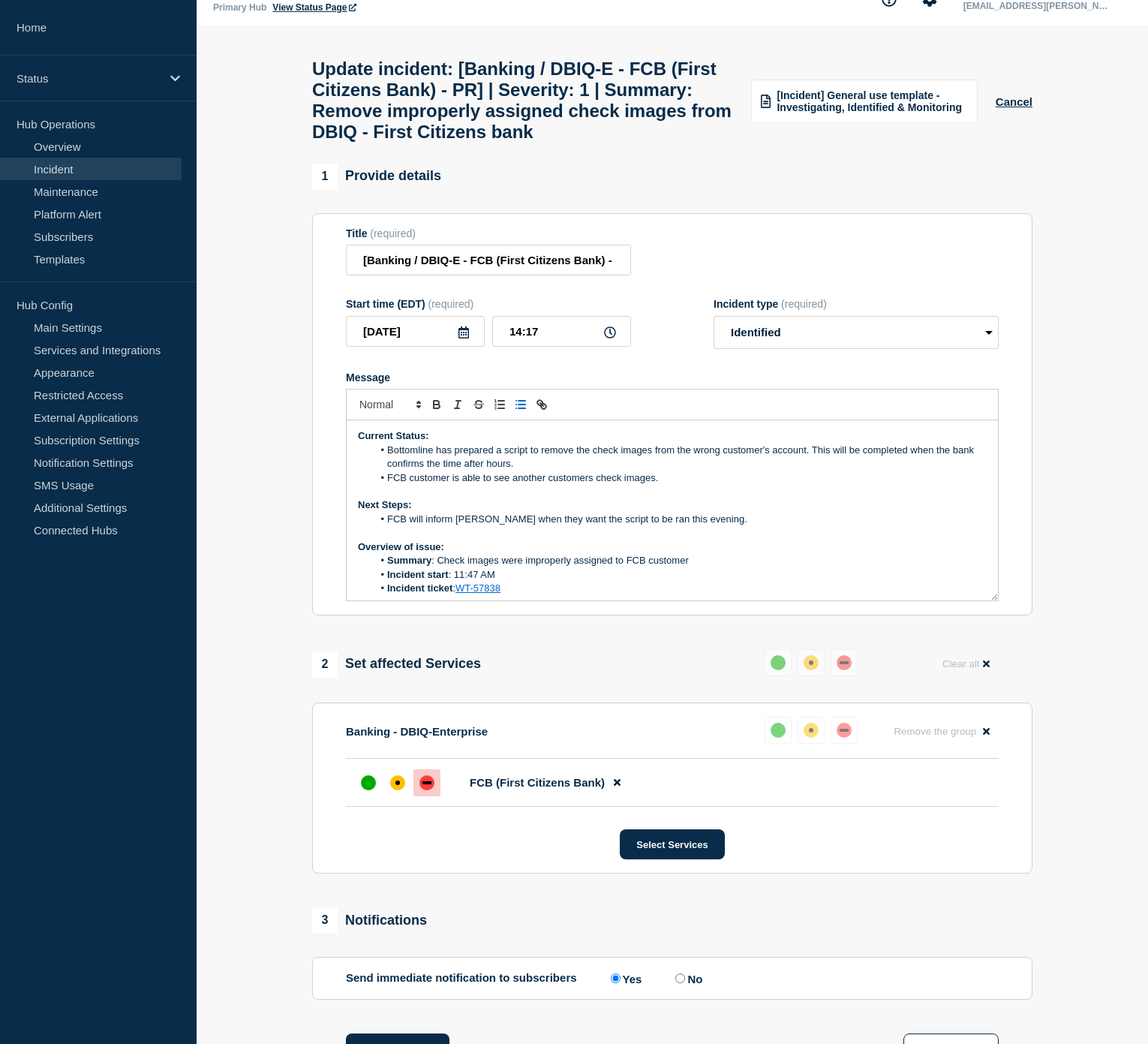
click at [650, 485] on li "FCB customer is able to see another customers check images." at bounding box center [680, 478] width 615 height 14
drag, startPoint x: 663, startPoint y: 520, endPoint x: 376, endPoint y: 514, distance: 287.1
click at [376, 485] on li "FCB customer is able to see another customers check images." at bounding box center [680, 478] width 615 height 14
copy li "FCB customer is able to see another customers check images."
click at [388, 471] on li "Bottomline has prepared a script to remove the check images from the wrong cust…" at bounding box center [680, 457] width 615 height 27
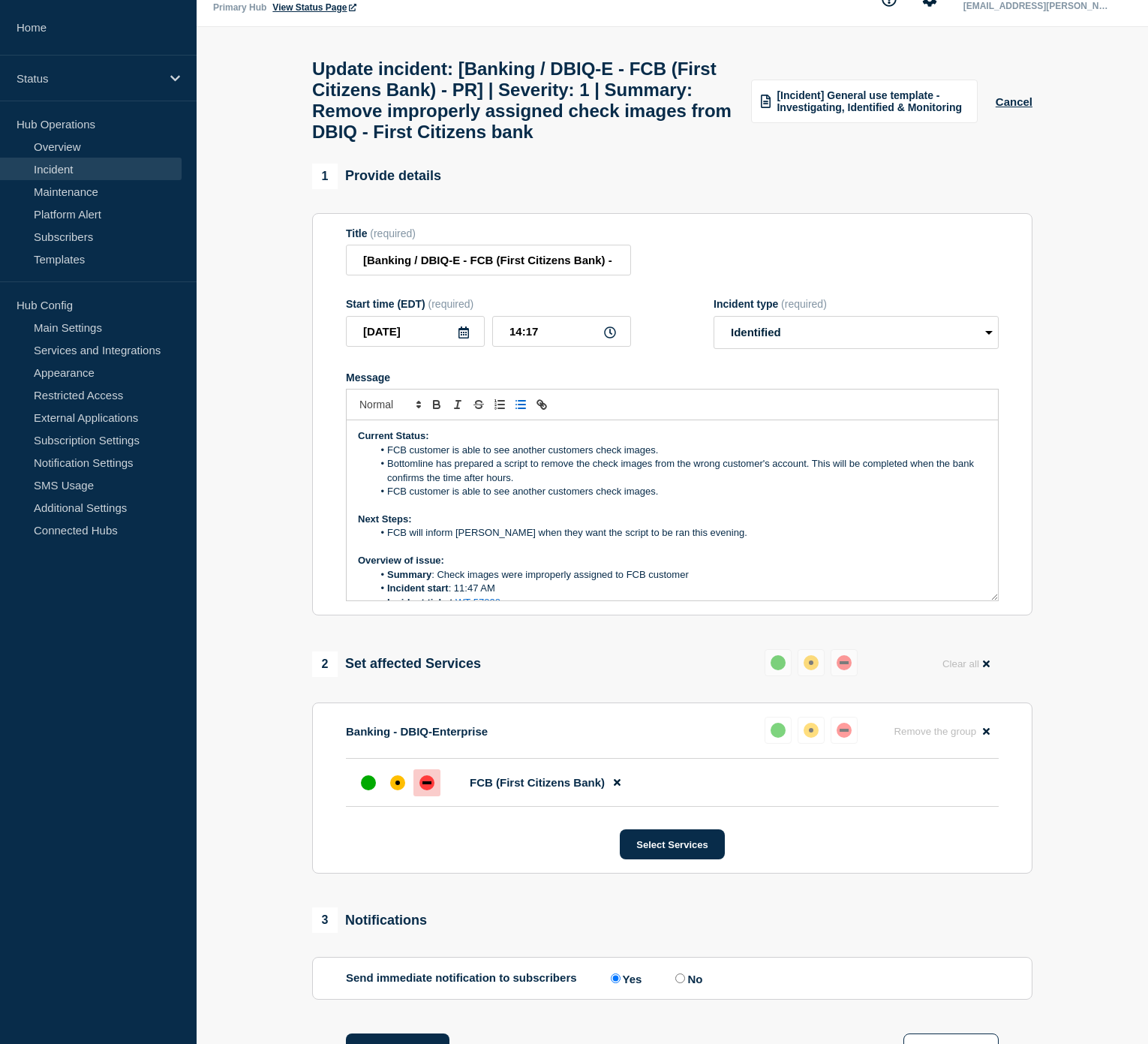
drag, startPoint x: 672, startPoint y: 538, endPoint x: 383, endPoint y: 533, distance: 289.0
click at [383, 498] on li "FCB customer is able to see another customers check images." at bounding box center [680, 491] width 615 height 14
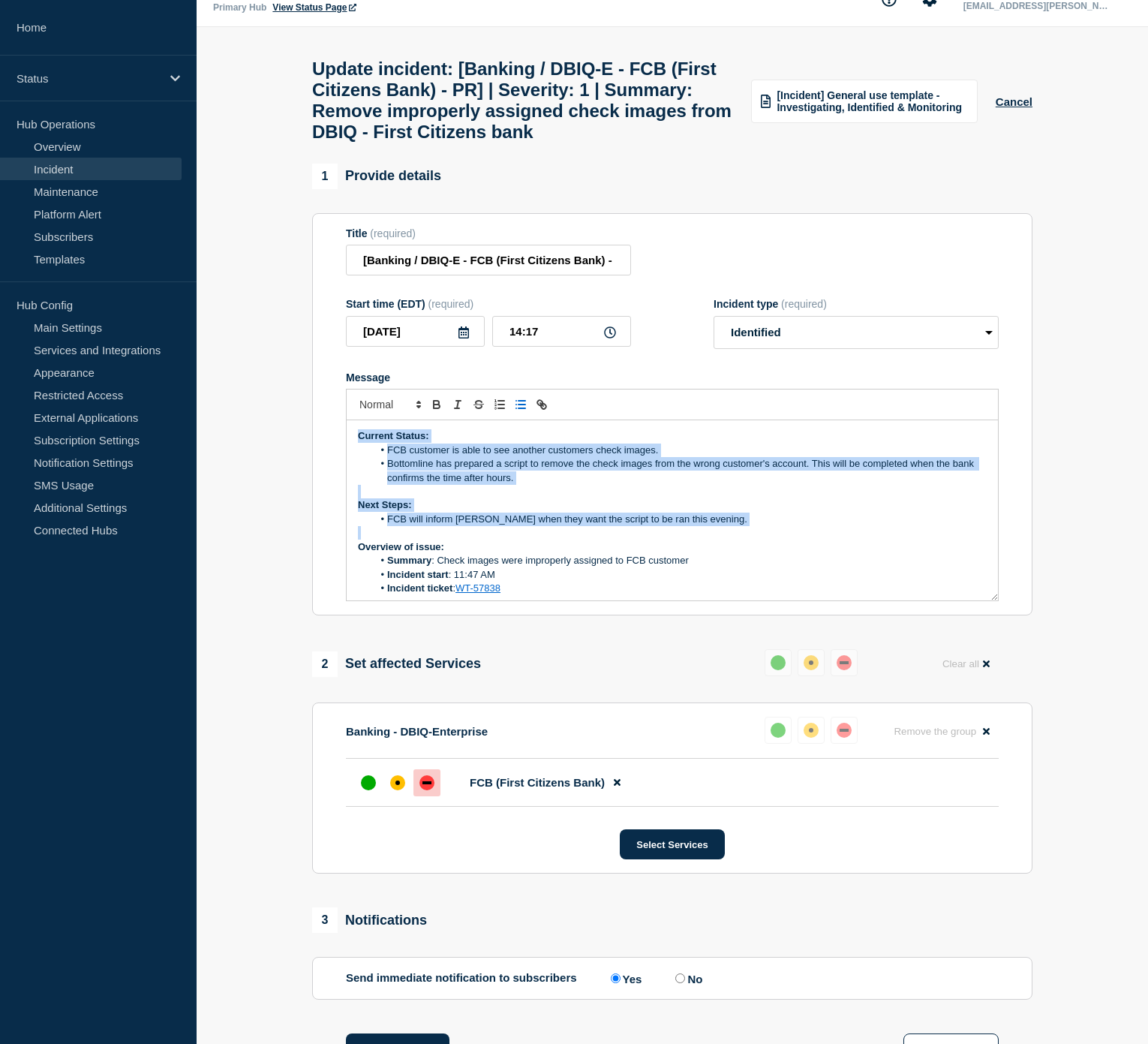
drag, startPoint x: 350, startPoint y: 474, endPoint x: 732, endPoint y: 570, distance: 393.9
click at [732, 570] on div "Current Status: FCB customer is able to see another customers check images. Bot…" at bounding box center [672, 511] width 651 height 180
copy div "Current Status: FCB customer is able to see another customers check images. Bot…"
click at [552, 498] on p "Message" at bounding box center [672, 491] width 628 height 14
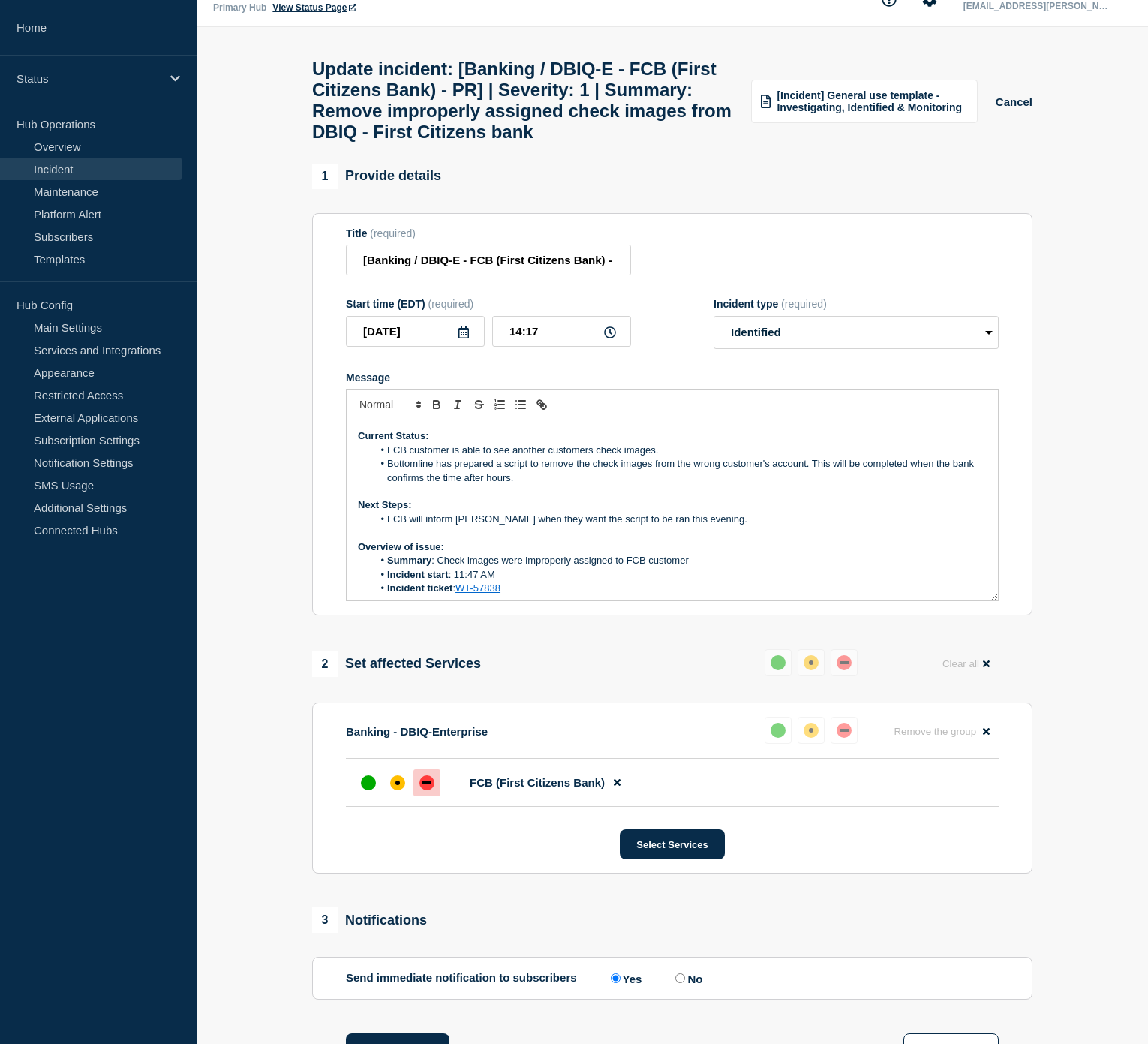
click at [450, 457] on li "FCB customer is able to see another customers check images." at bounding box center [680, 450] width 615 height 14
click at [553, 485] on li "Bottomline has prepared a script to remove the check images from the wrong cust…" at bounding box center [680, 470] width 615 height 27
click at [764, 457] on li "FCB customer made a change and is able to see another customer's check images." at bounding box center [680, 450] width 615 height 14
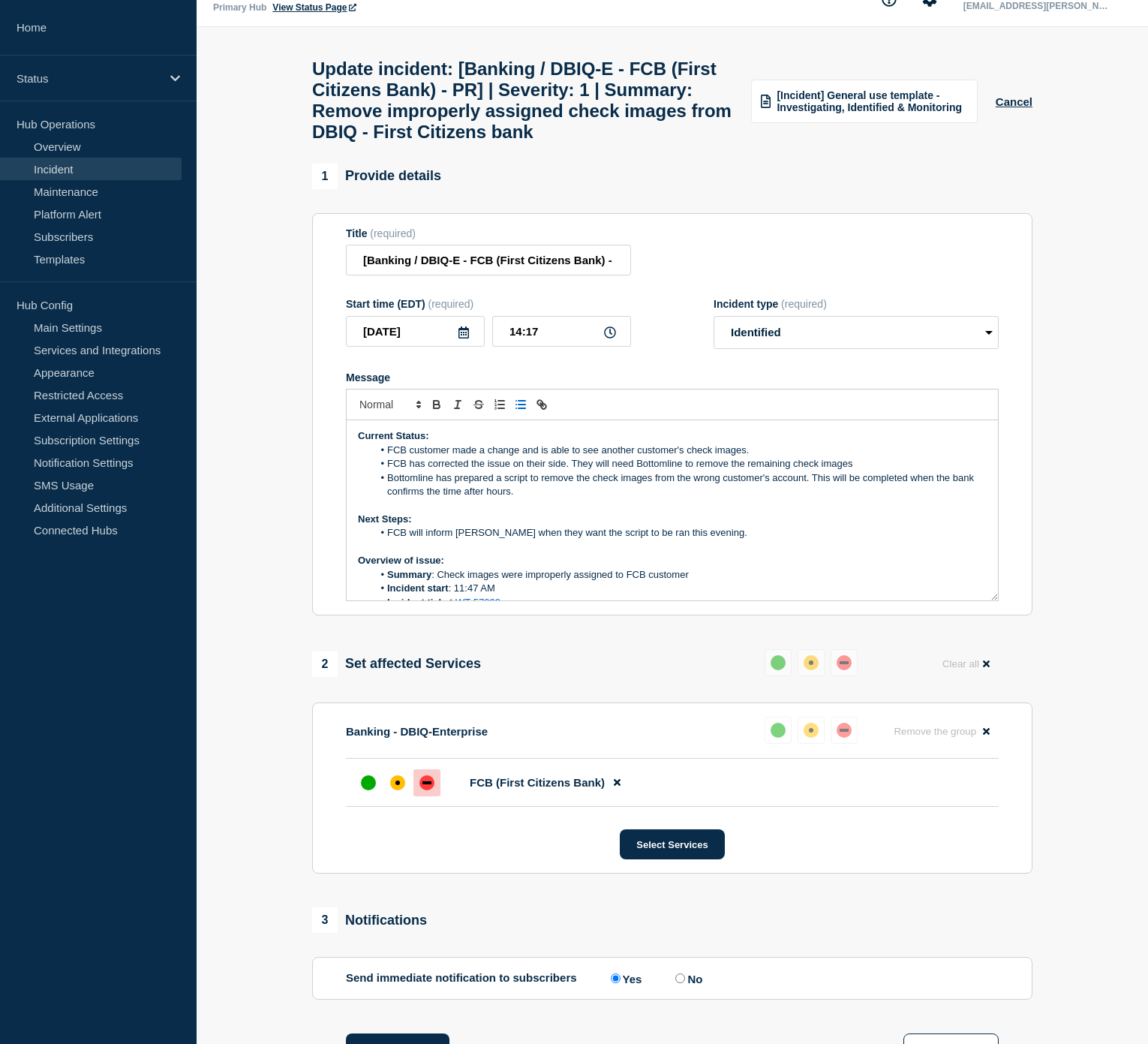
drag, startPoint x: 651, startPoint y: 520, endPoint x: 661, endPoint y: 538, distance: 20.6
click at [661, 499] on li "Bottomline has prepared a script to remove the check images from the wrong cust…" at bounding box center [680, 485] width 615 height 27
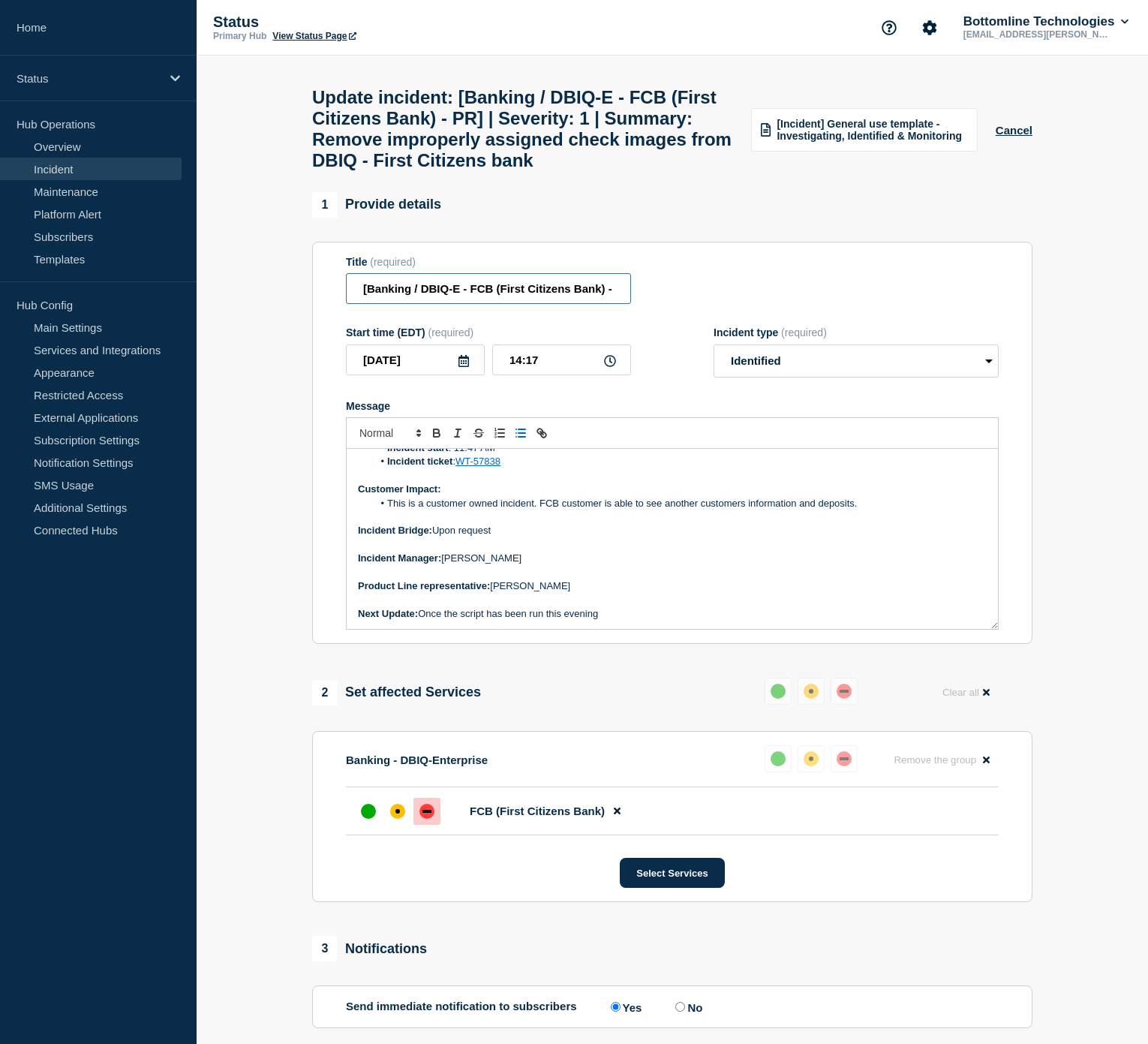
click at [572, 304] on input "[Banking / DBIQ-E - FCB (First Citizens Bank) - PR] | Severity: 1 | Summary: Re…" at bounding box center [488, 288] width 285 height 31
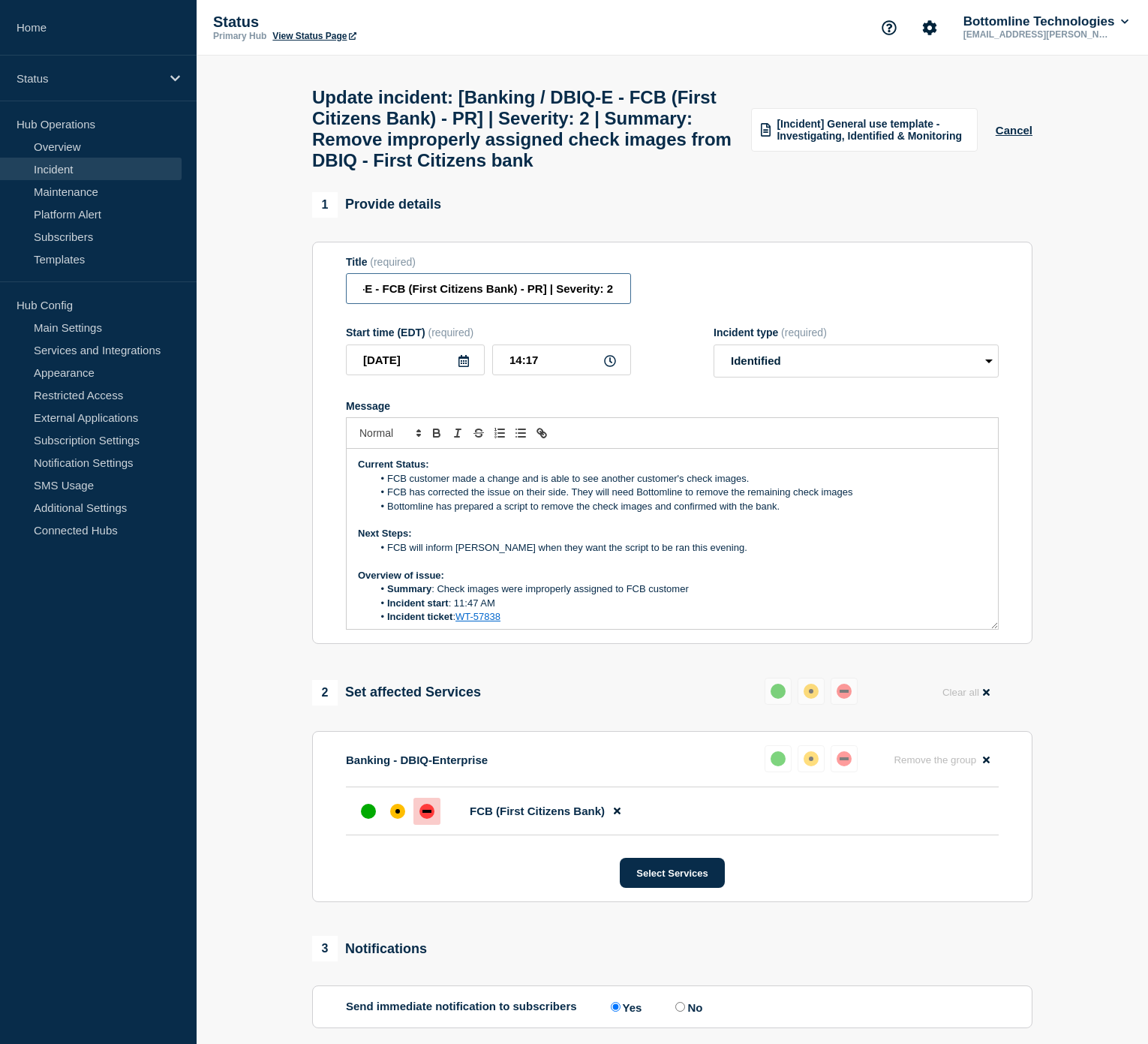
type input "[Banking / DBIQ-E - FCB (First Citizens Bank) - PR] | Severity: 2 | Summary: Re…"
click at [386, 486] on li "FCB customer made a change and is able to see another customer's check images." at bounding box center [680, 478] width 615 height 14
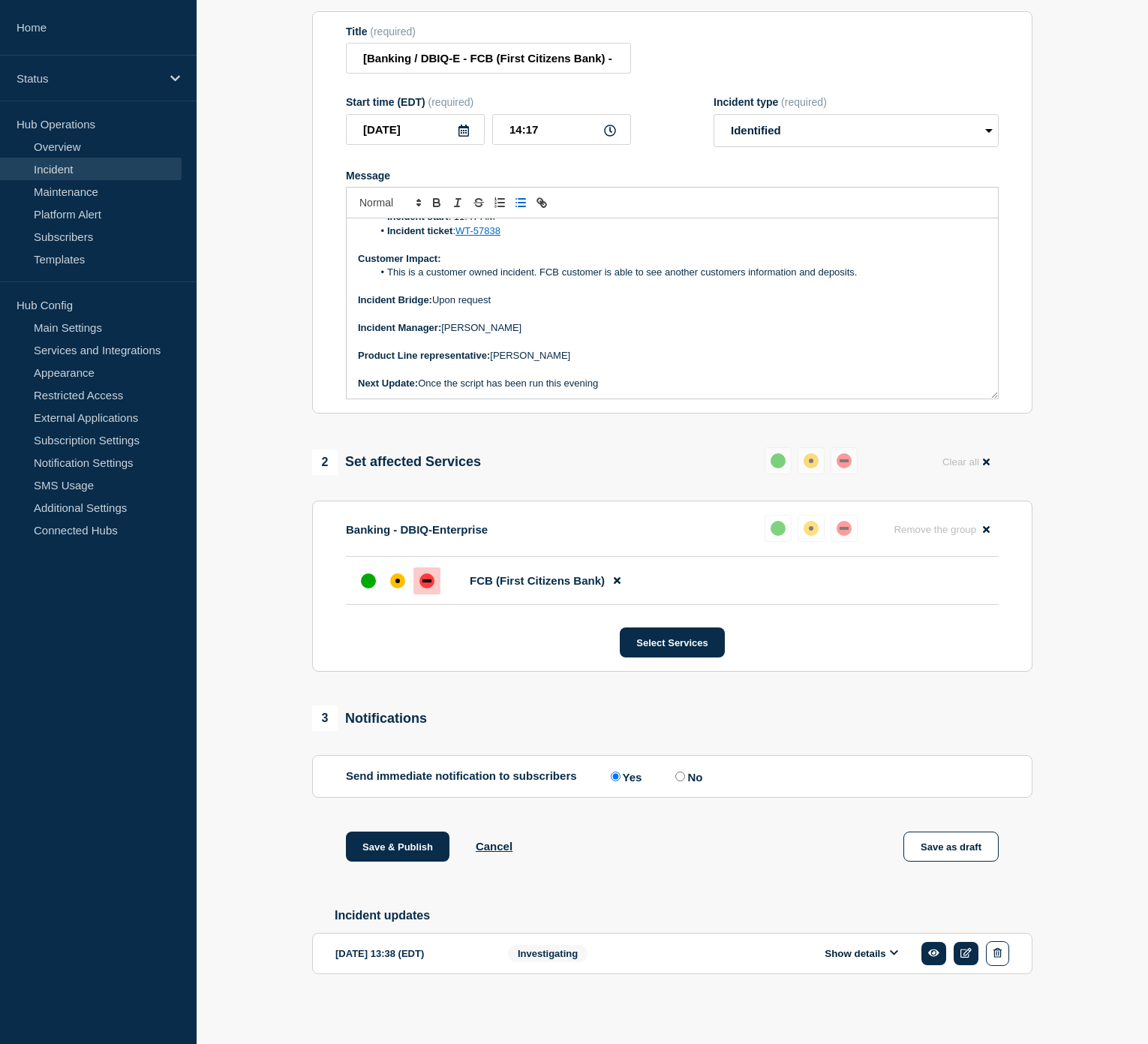
scroll to position [279, 0]
click at [392, 850] on button "Save & Publish" at bounding box center [397, 846] width 104 height 30
